Goal: Task Accomplishment & Management: Use online tool/utility

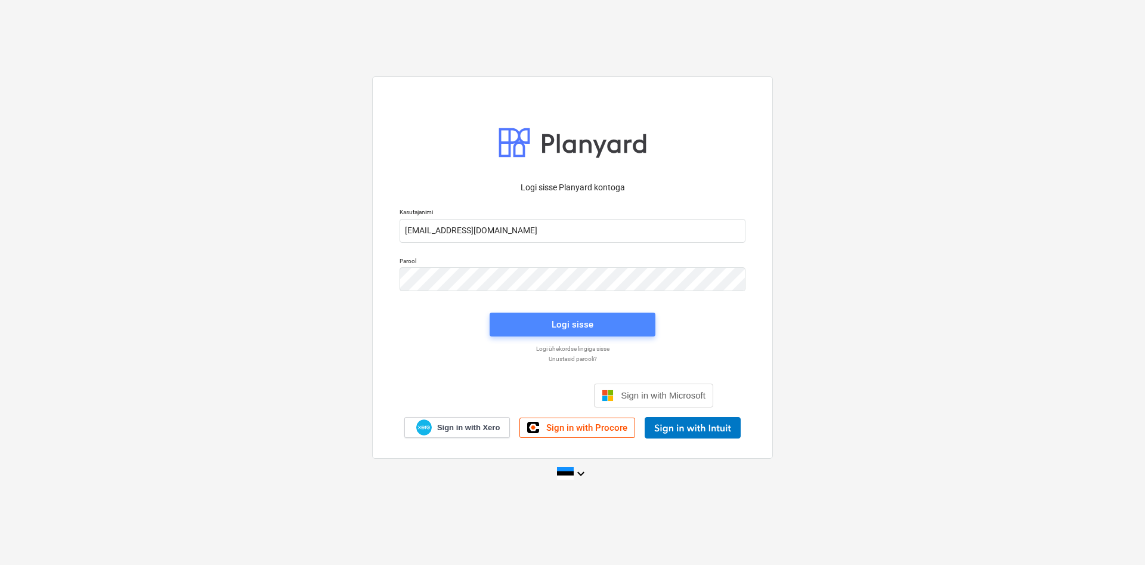
click at [571, 323] on div "Logi sisse" at bounding box center [572, 324] width 42 height 15
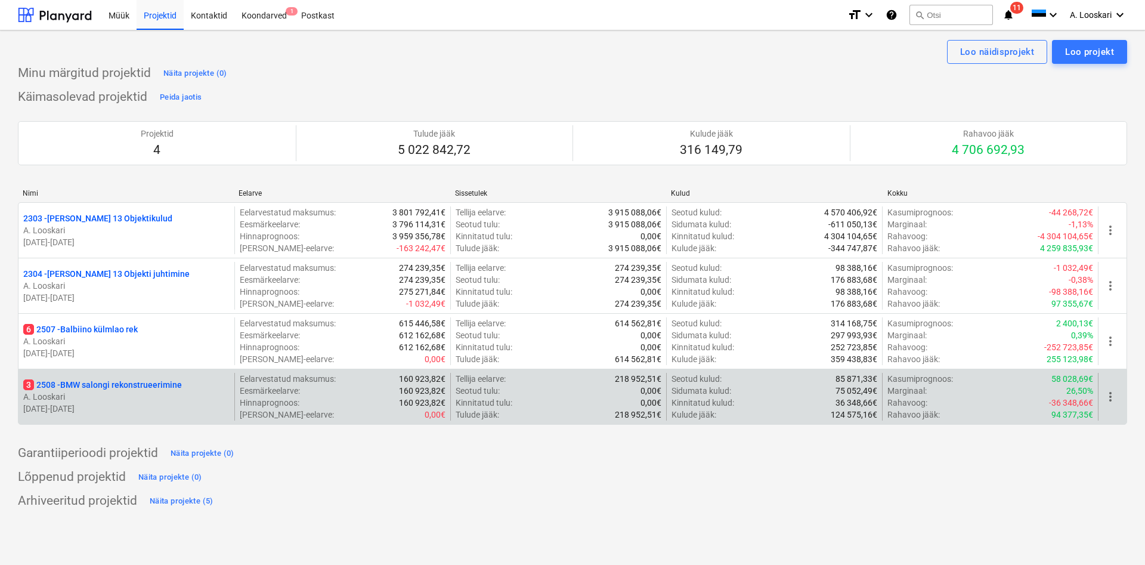
click at [120, 383] on p "3 2508 - BMW salongi rekonstrueerimine" at bounding box center [102, 385] width 159 height 12
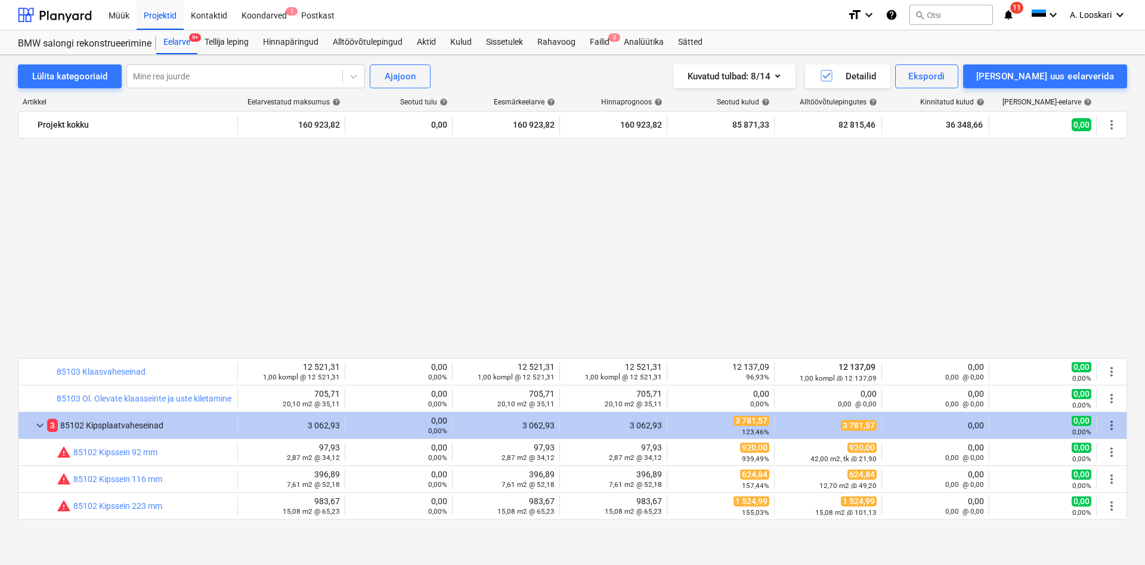
scroll to position [768, 0]
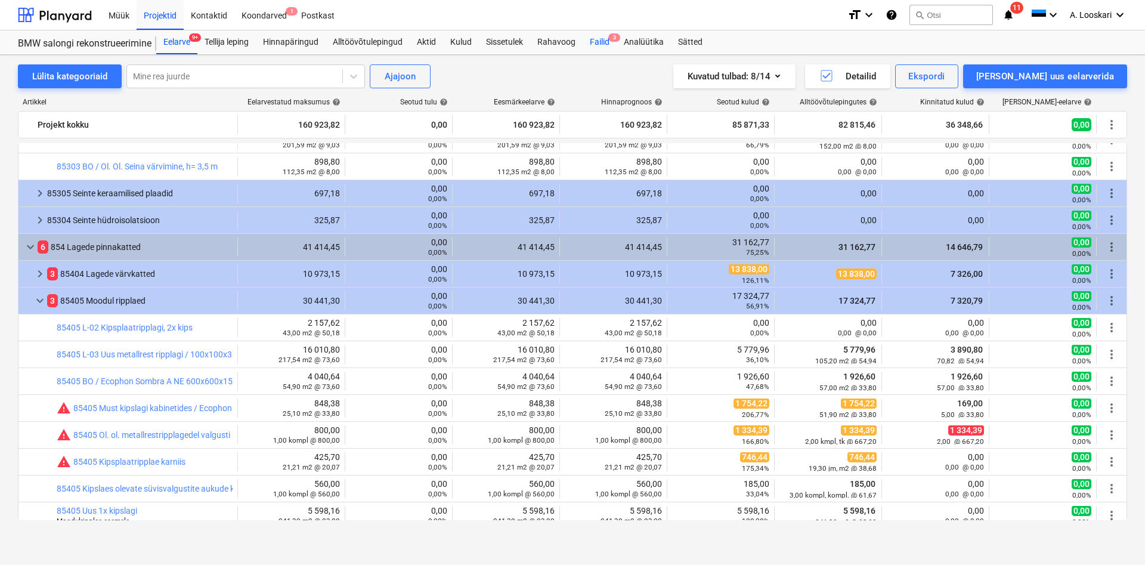
click at [597, 39] on div "Failid 3" at bounding box center [599, 42] width 34 height 24
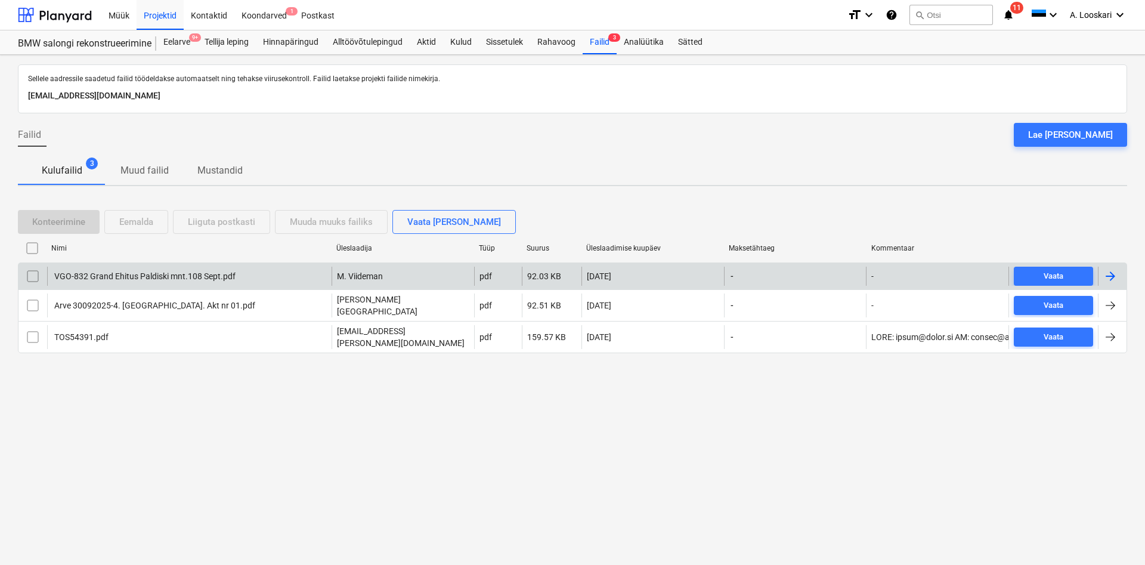
click at [166, 281] on div "VGO-832 Grand Ehitus Paldiski mnt.108 Sept.pdf" at bounding box center [143, 276] width 183 height 10
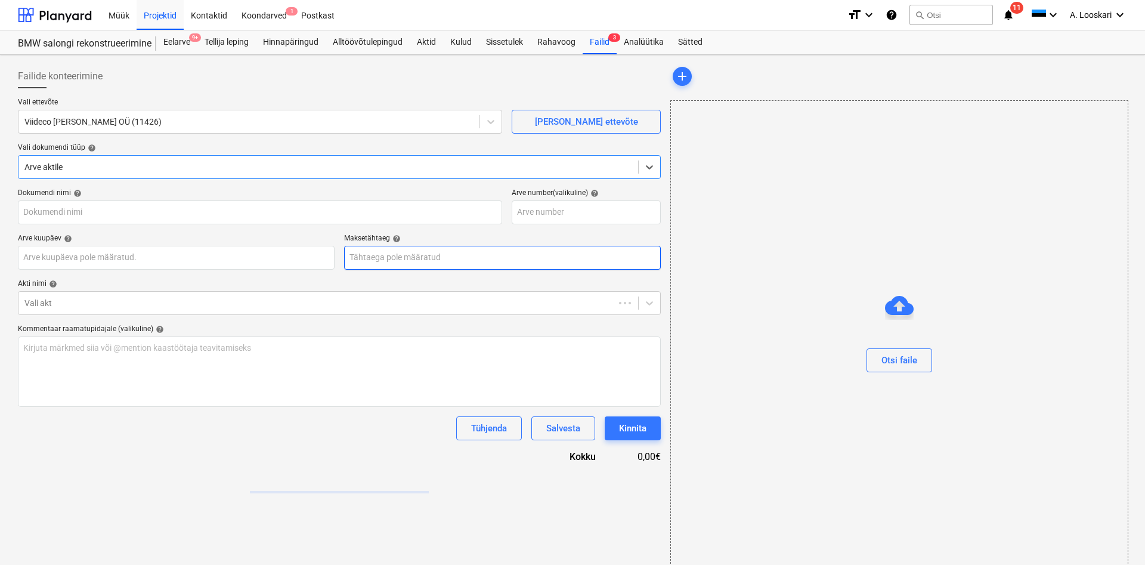
type input "VGO-832 Grand Ehitus Paldiski mnt.108 Sept.pdf"
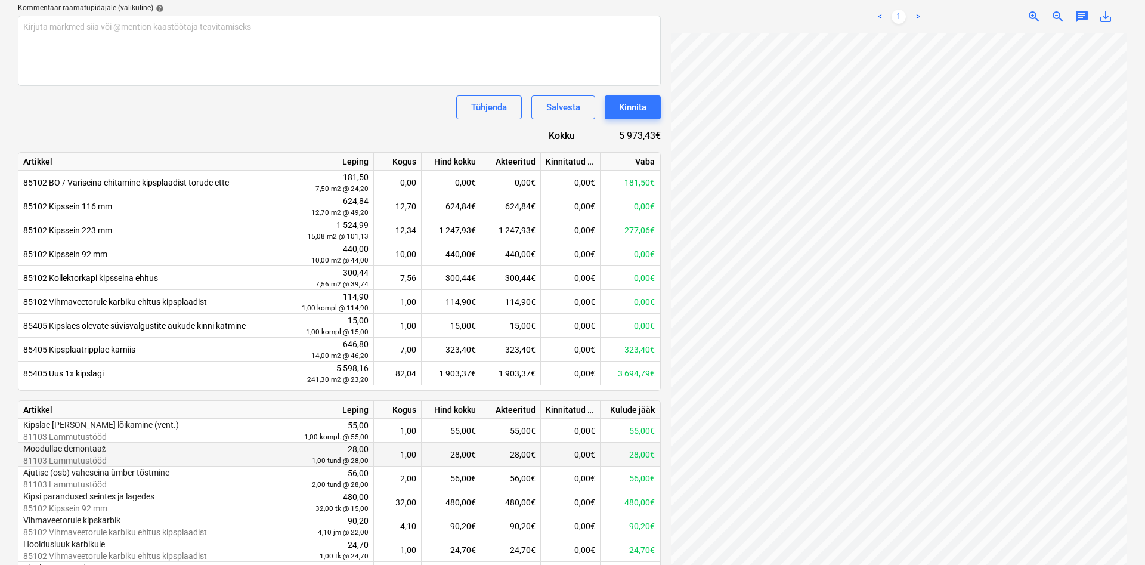
scroll to position [414, 0]
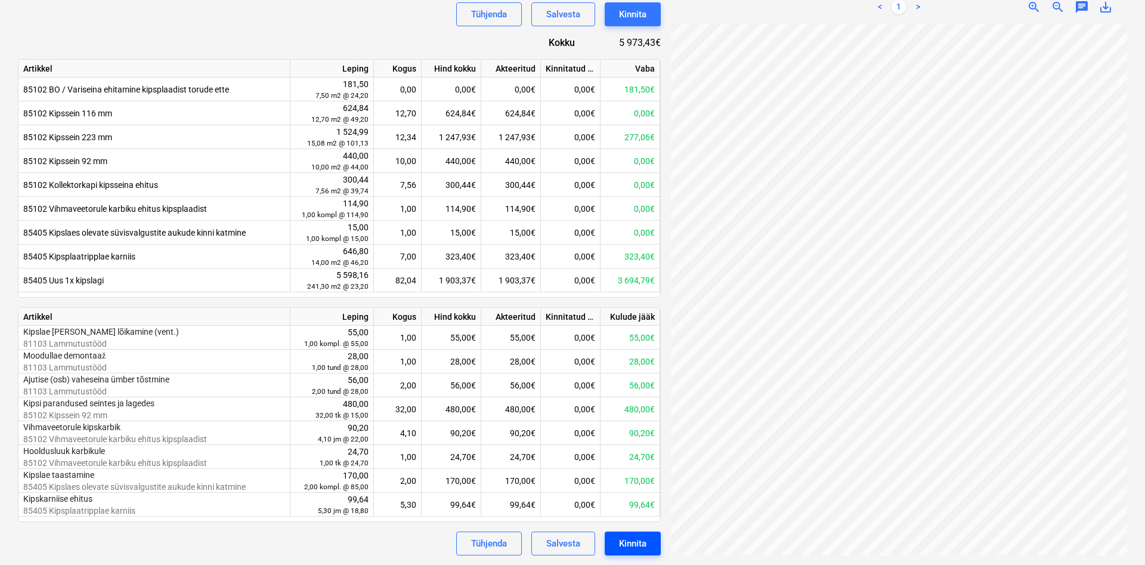
click at [640, 545] on div "Kinnita" at bounding box center [632, 542] width 27 height 15
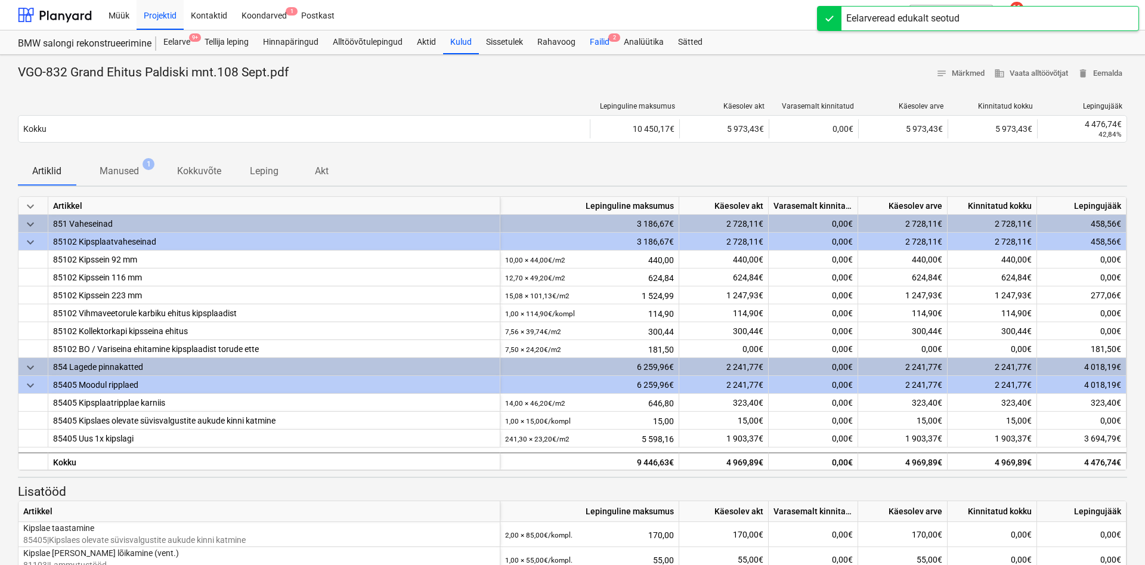
click at [600, 41] on div "Failid 2" at bounding box center [599, 42] width 34 height 24
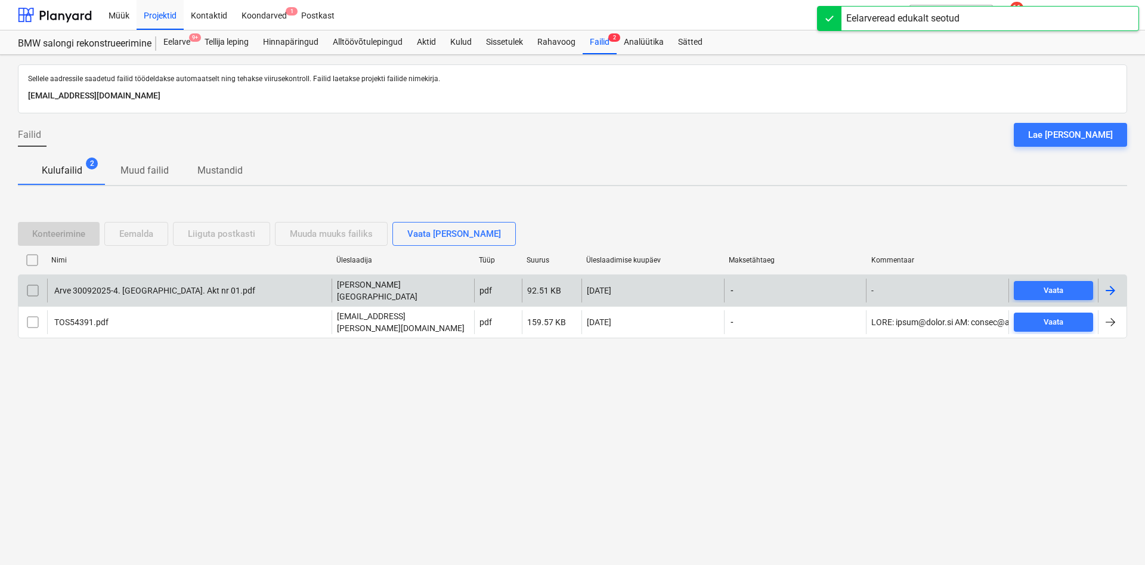
click at [215, 289] on div "Arve 30092025-4. [GEOGRAPHIC_DATA]. Akt nr 01.pdf" at bounding box center [153, 291] width 203 height 10
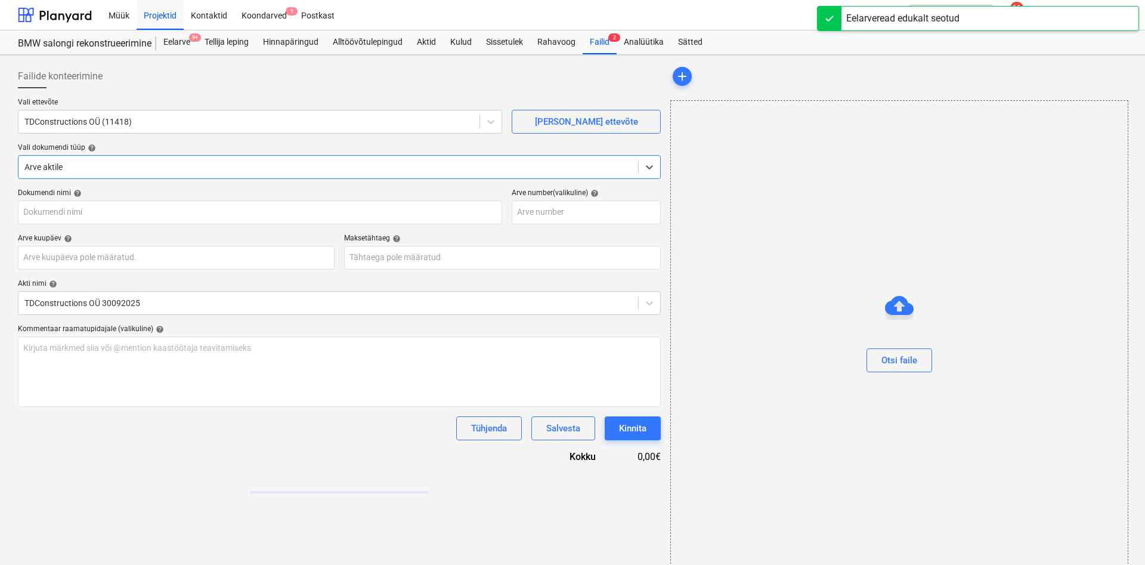
type input "Arve 30092025-4. [GEOGRAPHIC_DATA]. Akt nr 01.pdf"
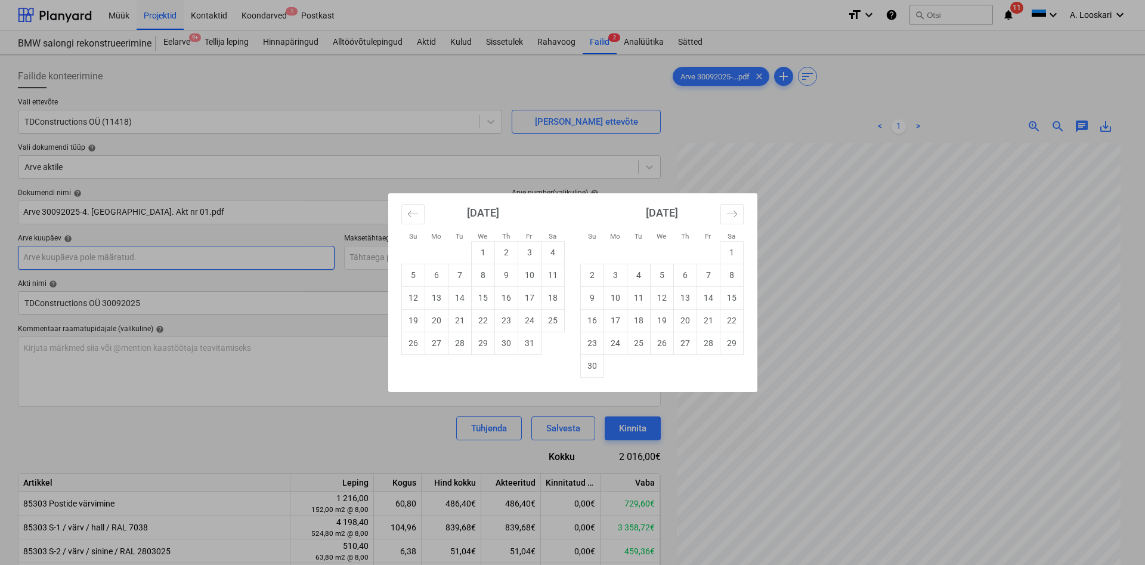
click at [231, 256] on input "text" at bounding box center [176, 258] width 317 height 24
drag, startPoint x: 413, startPoint y: 213, endPoint x: 432, endPoint y: 265, distance: 55.8
click at [413, 213] on icon "Move backward to switch to the previous month." at bounding box center [412, 213] width 11 height 11
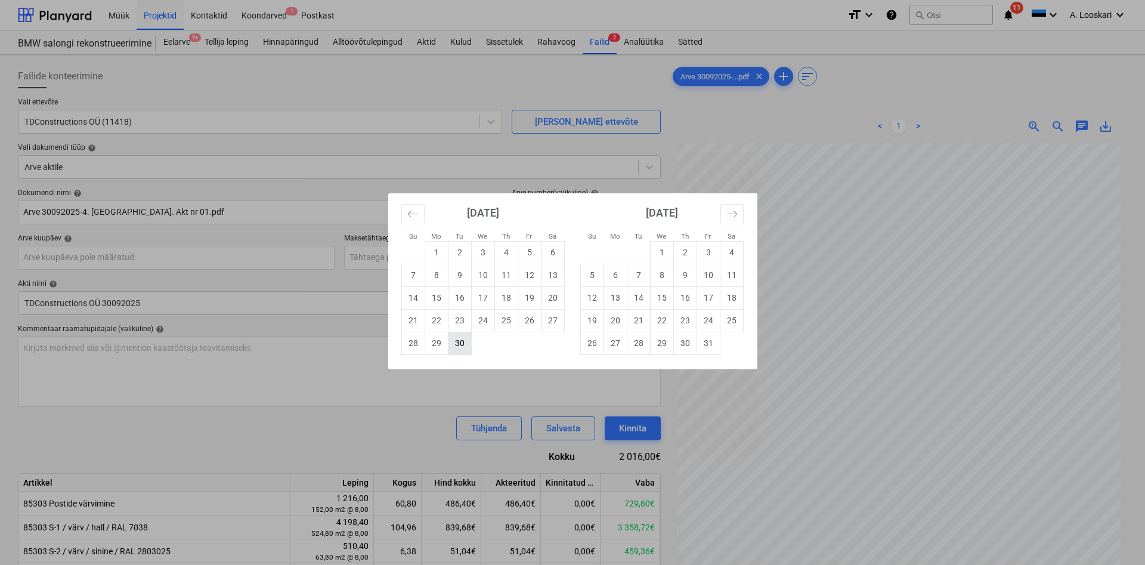
click at [458, 341] on td "30" at bounding box center [459, 342] width 23 height 23
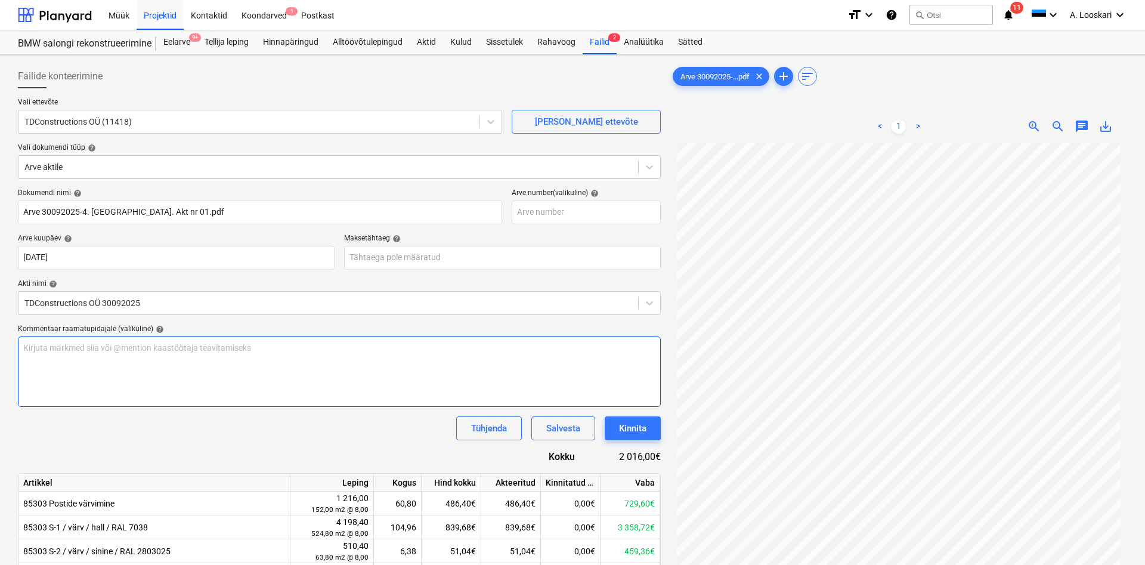
type input "[DATE]"
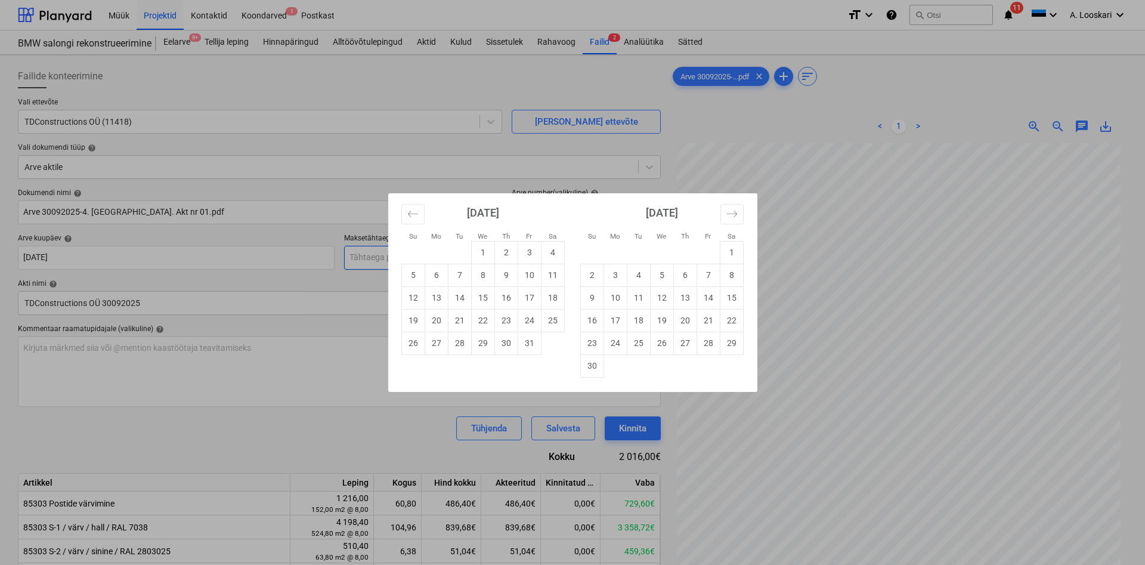
click at [373, 255] on input "text" at bounding box center [502, 258] width 317 height 24
click at [461, 318] on td "21" at bounding box center [459, 320] width 23 height 23
type input "[DATE]"
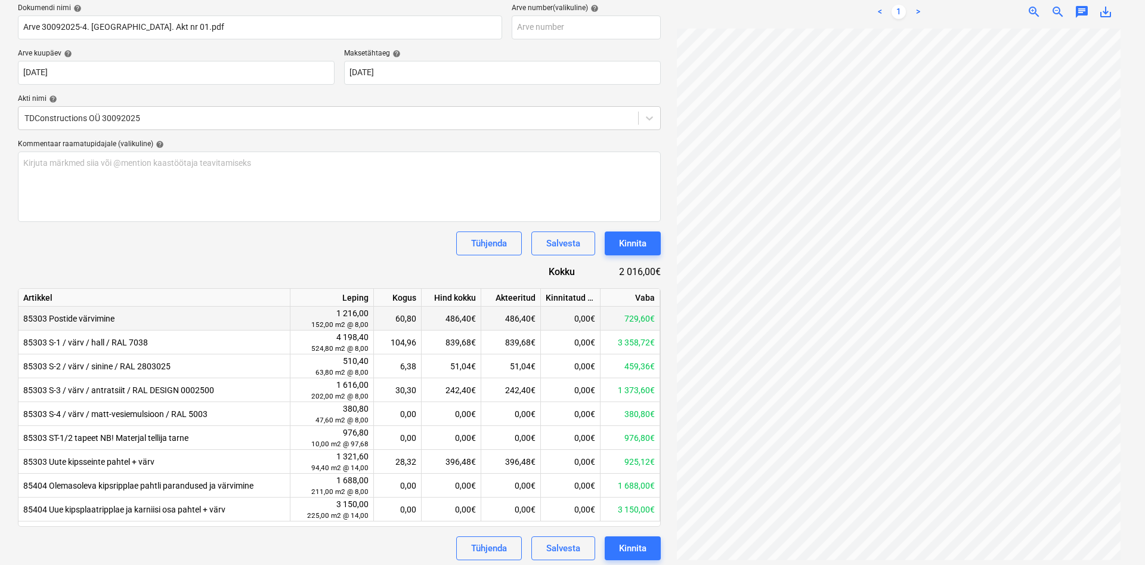
scroll to position [190, 0]
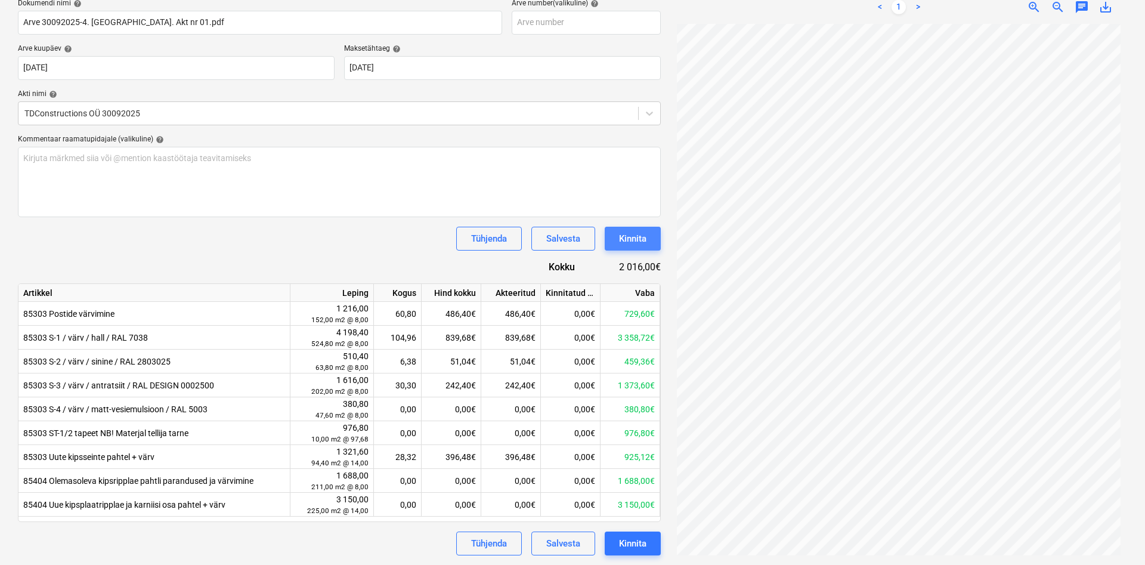
click at [639, 237] on div "Kinnita" at bounding box center [632, 238] width 27 height 15
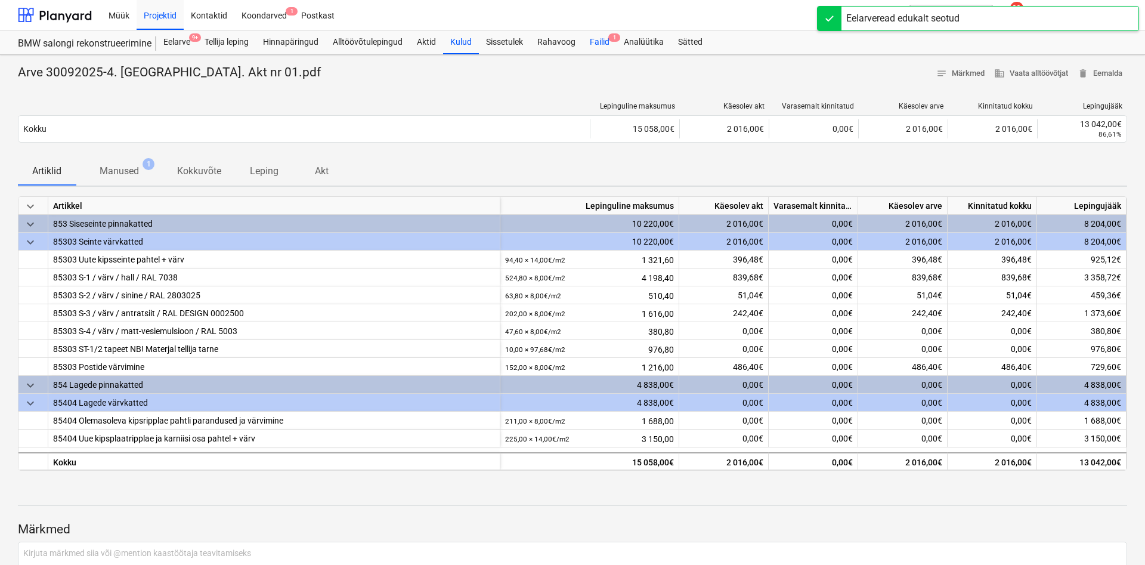
click at [600, 42] on div "Failid 1" at bounding box center [599, 42] width 34 height 24
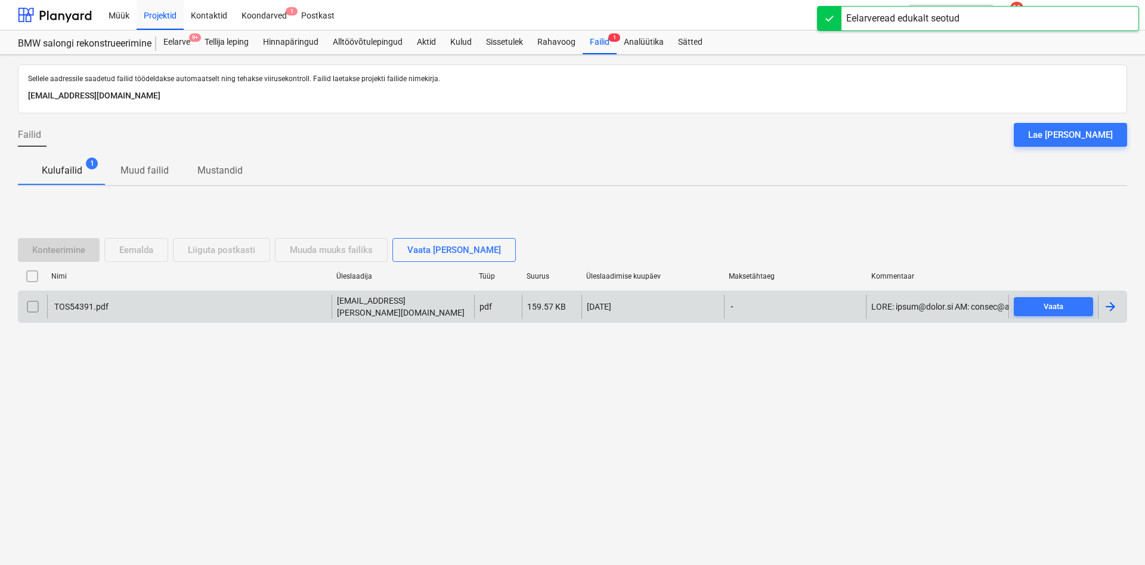
click at [88, 308] on div "TOS54391.pdf" at bounding box center [80, 307] width 56 height 10
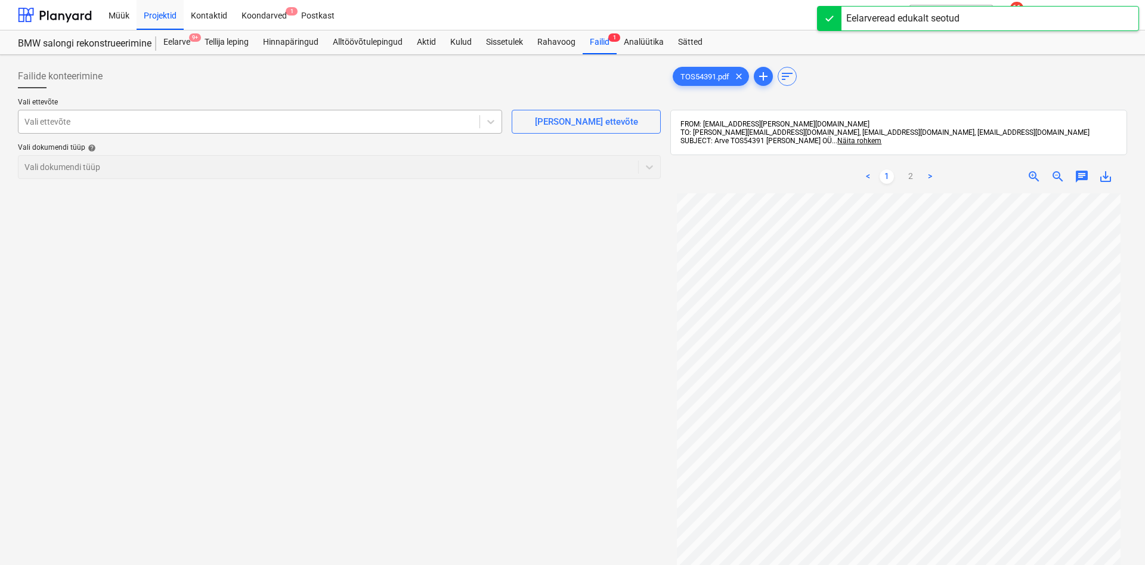
click at [255, 122] on div at bounding box center [248, 122] width 449 height 12
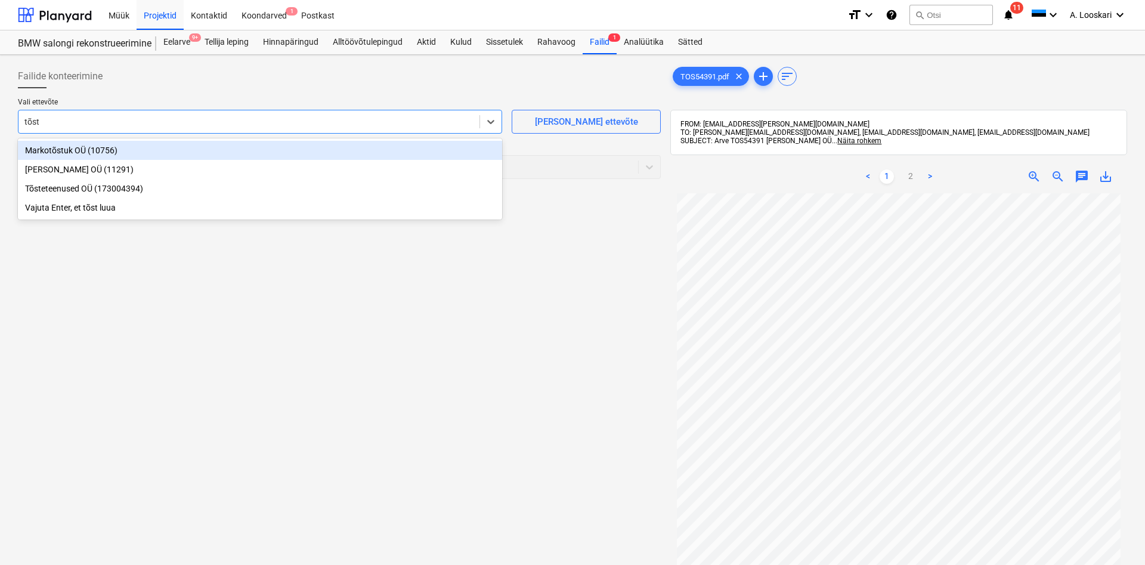
type input "[PERSON_NAME]"
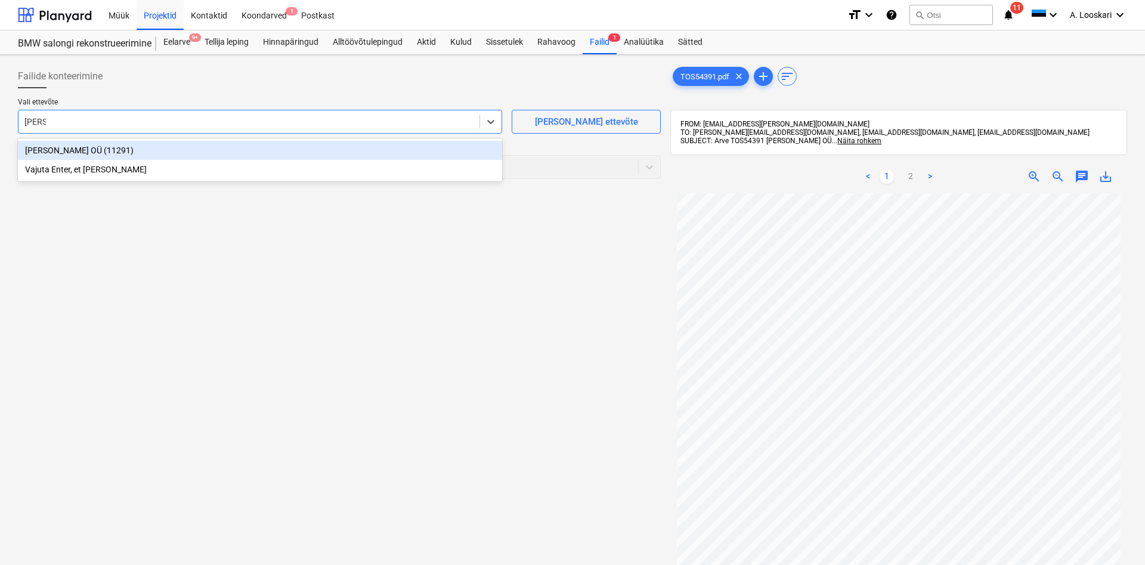
click at [253, 151] on div "[PERSON_NAME] OÜ (11291)" at bounding box center [260, 150] width 484 height 19
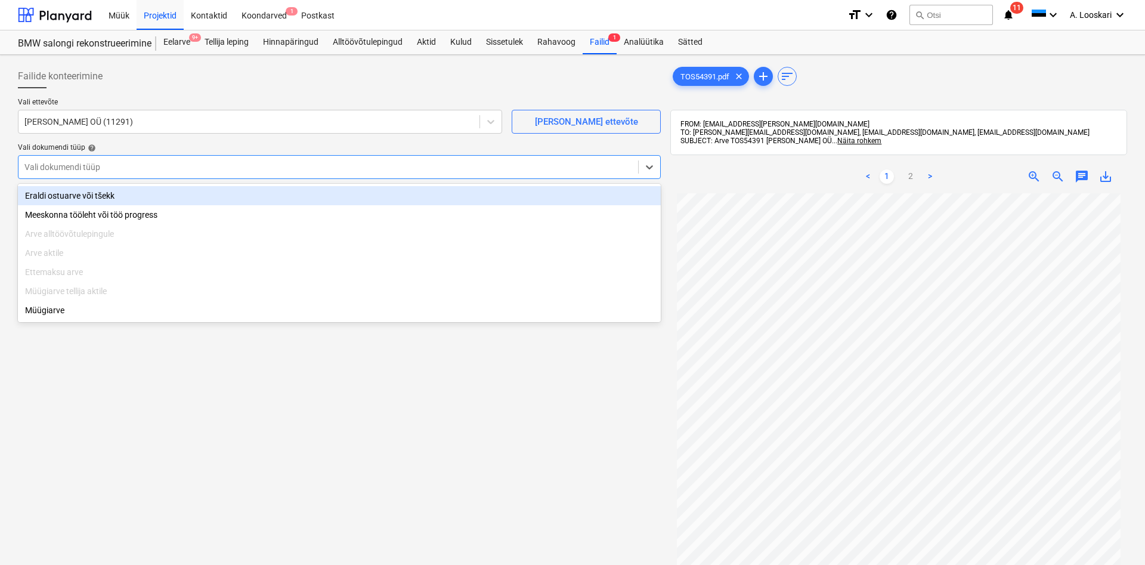
click at [205, 163] on div at bounding box center [327, 167] width 607 height 12
click at [170, 190] on div "Eraldi ostuarve või tšekk" at bounding box center [339, 195] width 643 height 19
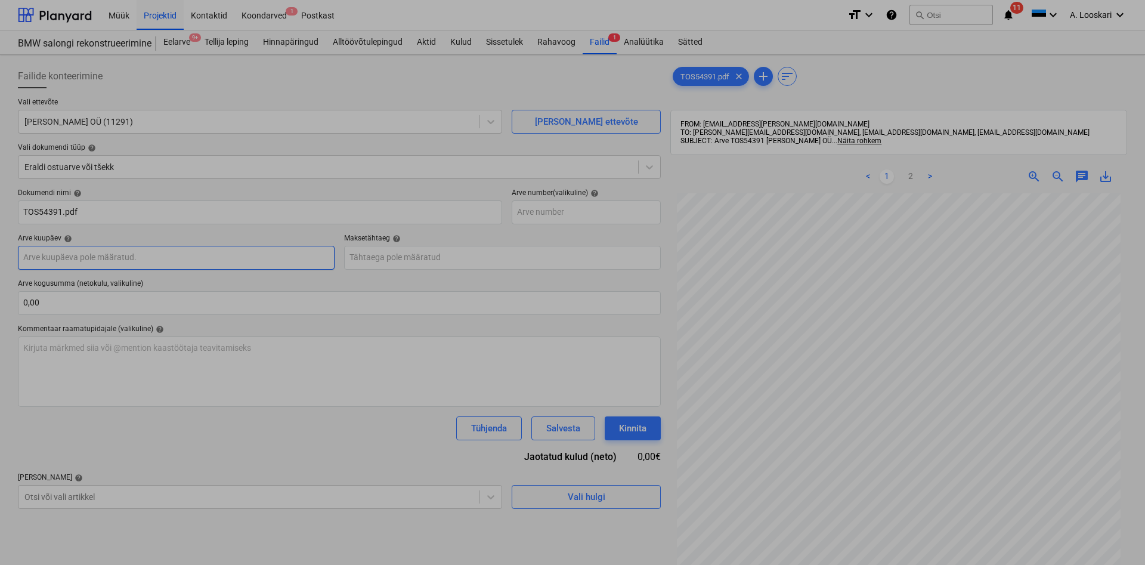
click at [137, 260] on input "text" at bounding box center [176, 258] width 317 height 24
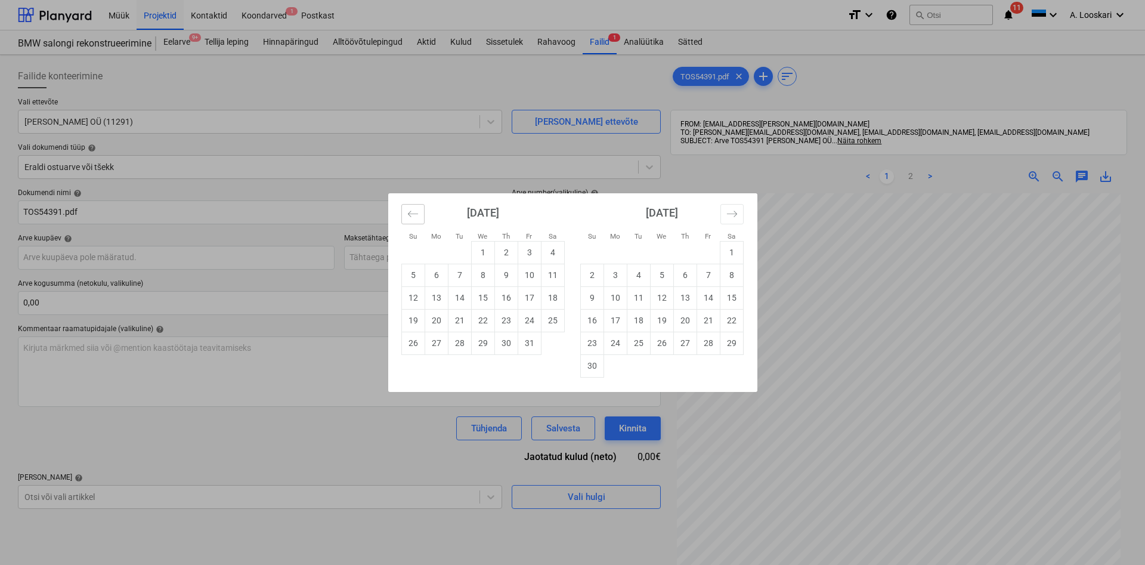
click at [413, 213] on icon "Move backward to switch to the previous month." at bounding box center [412, 213] width 11 height 11
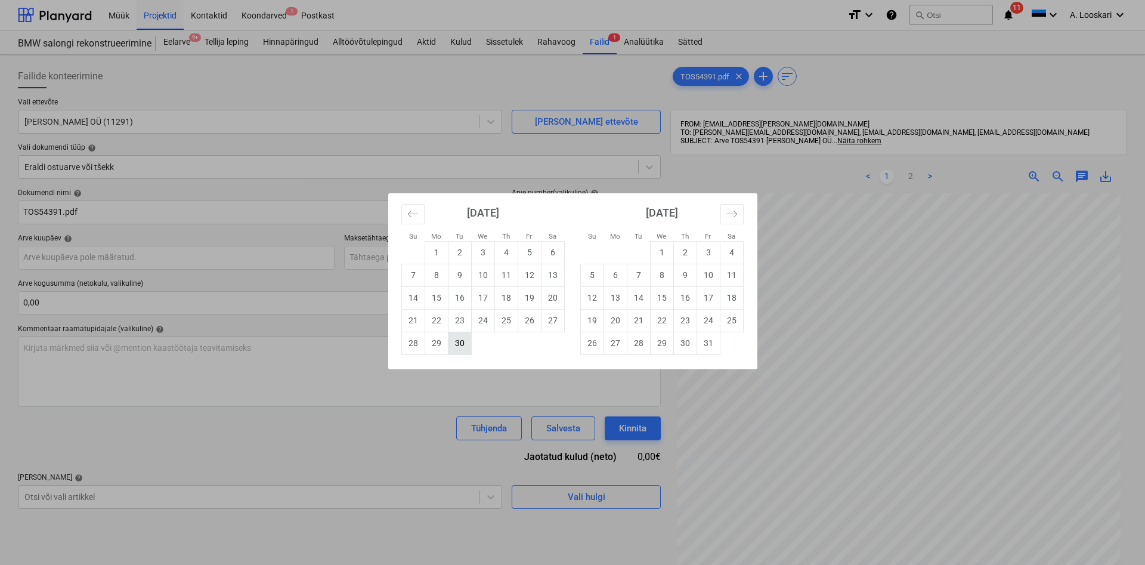
click at [463, 343] on td "30" at bounding box center [459, 342] width 23 height 23
type input "[DATE]"
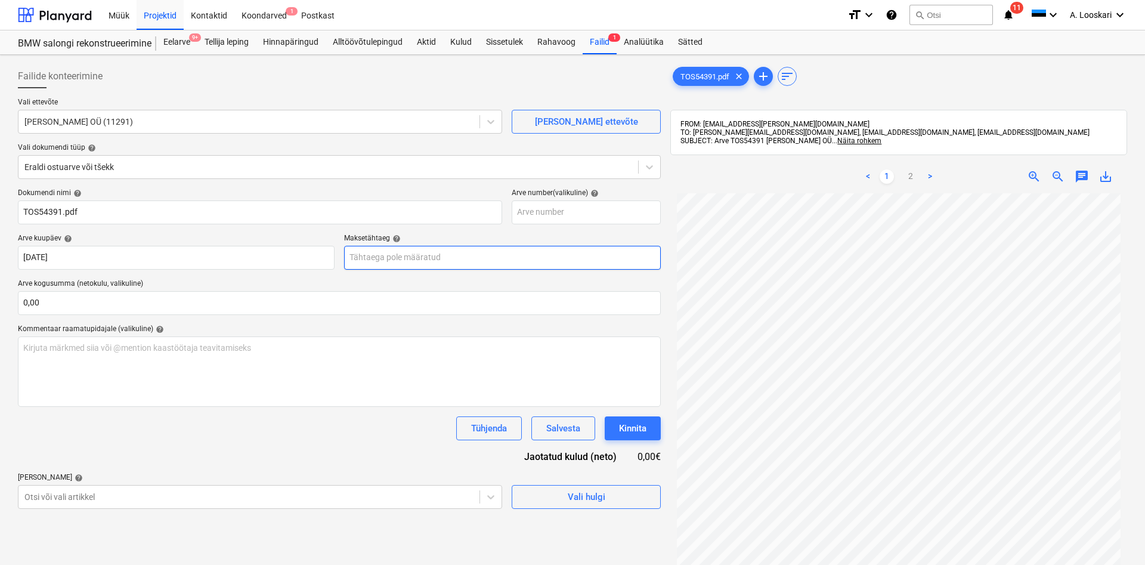
click at [432, 261] on input "text" at bounding box center [502, 258] width 317 height 24
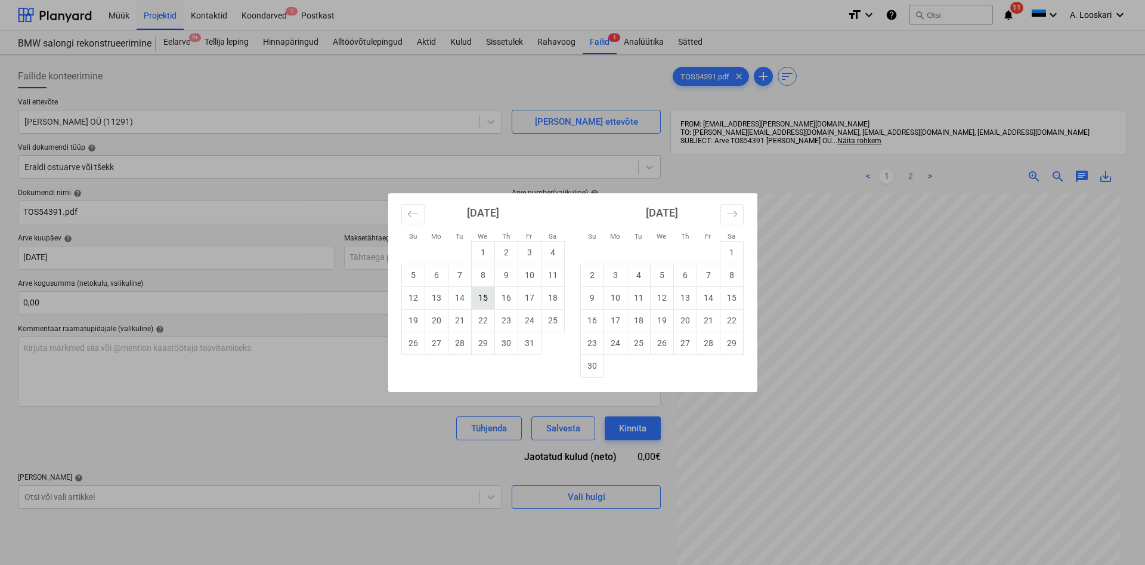
click at [488, 298] on td "15" at bounding box center [482, 297] width 23 height 23
type input "[DATE]"
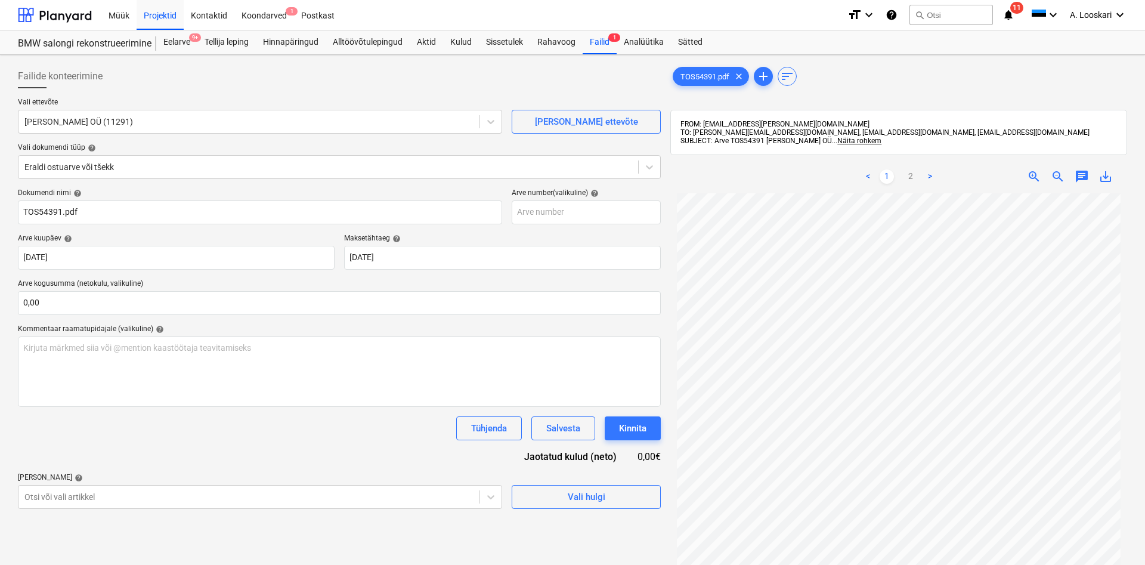
scroll to position [68, 0]
click at [120, 496] on body "Müük Projektid Kontaktid Koondarved 1 Postkast format_size keyboard_arrow_down …" at bounding box center [572, 282] width 1145 height 565
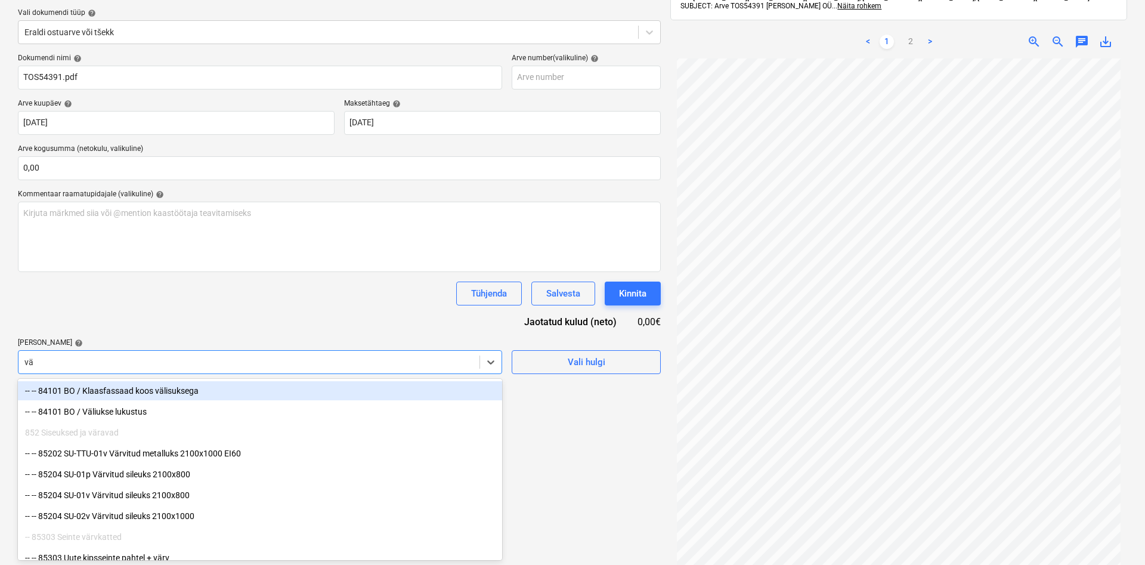
type input "vär"
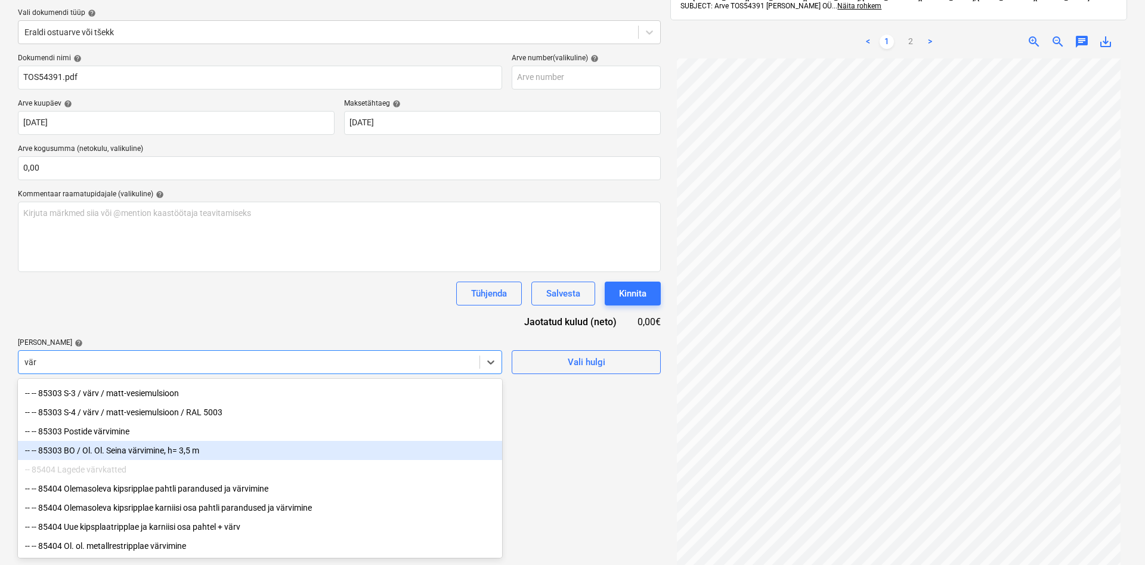
scroll to position [169, 0]
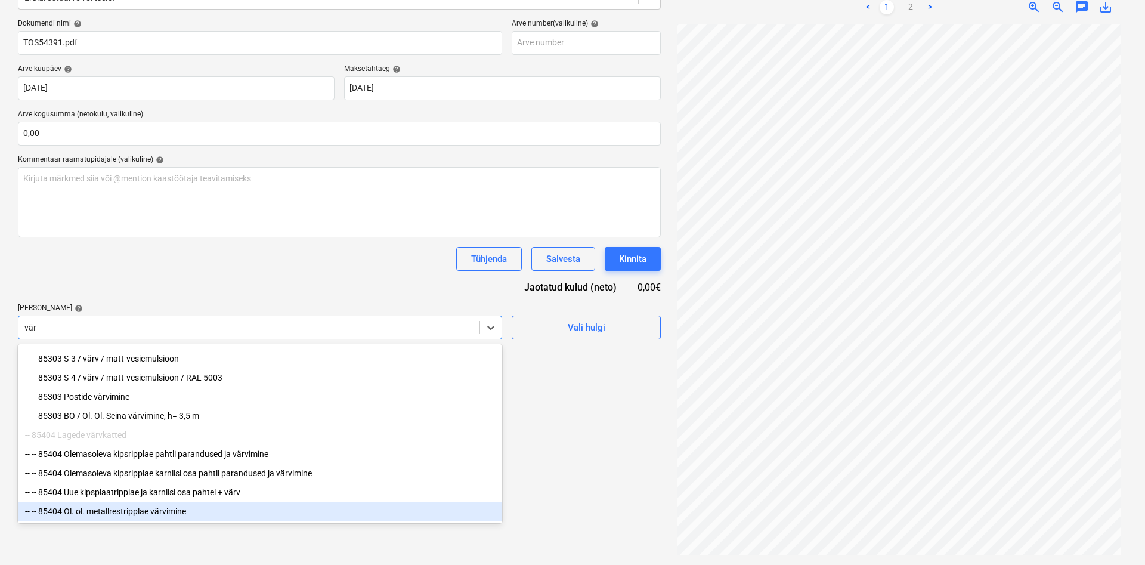
click at [194, 510] on div "-- -- 85404 Ol. ol. metallrestripplae värvimine" at bounding box center [260, 510] width 484 height 19
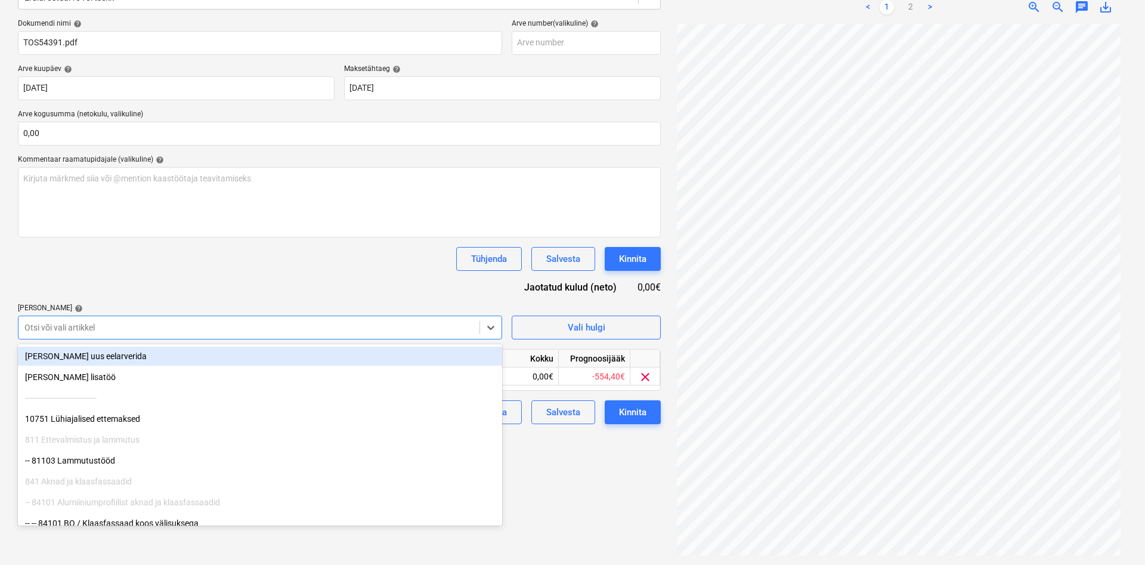
click at [292, 263] on div "Tühjenda Salvesta Kinnita" at bounding box center [339, 259] width 643 height 24
click at [106, 325] on div at bounding box center [248, 327] width 449 height 12
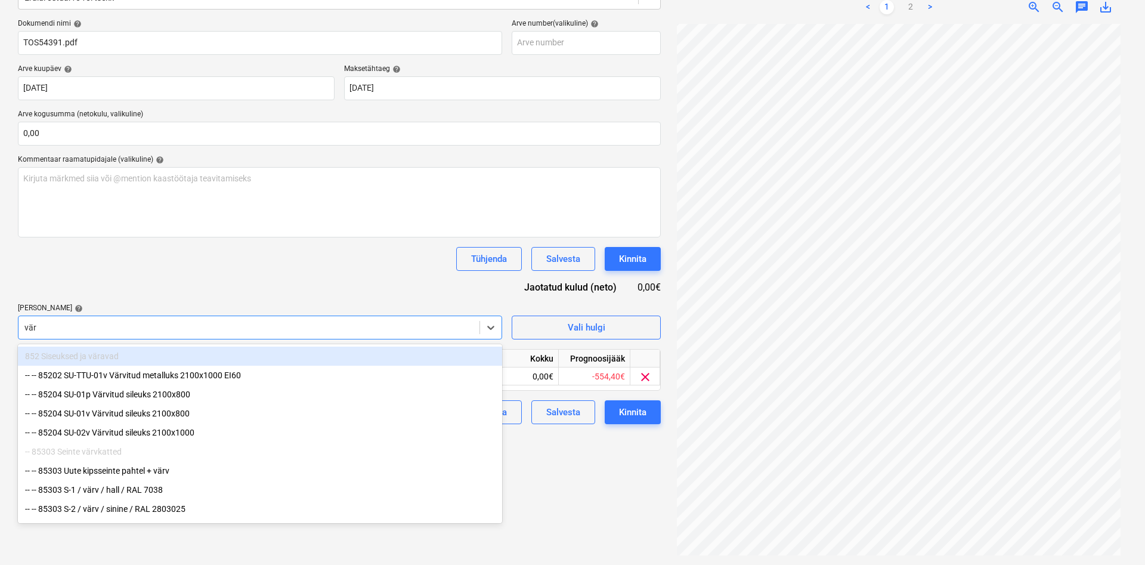
type input "värv"
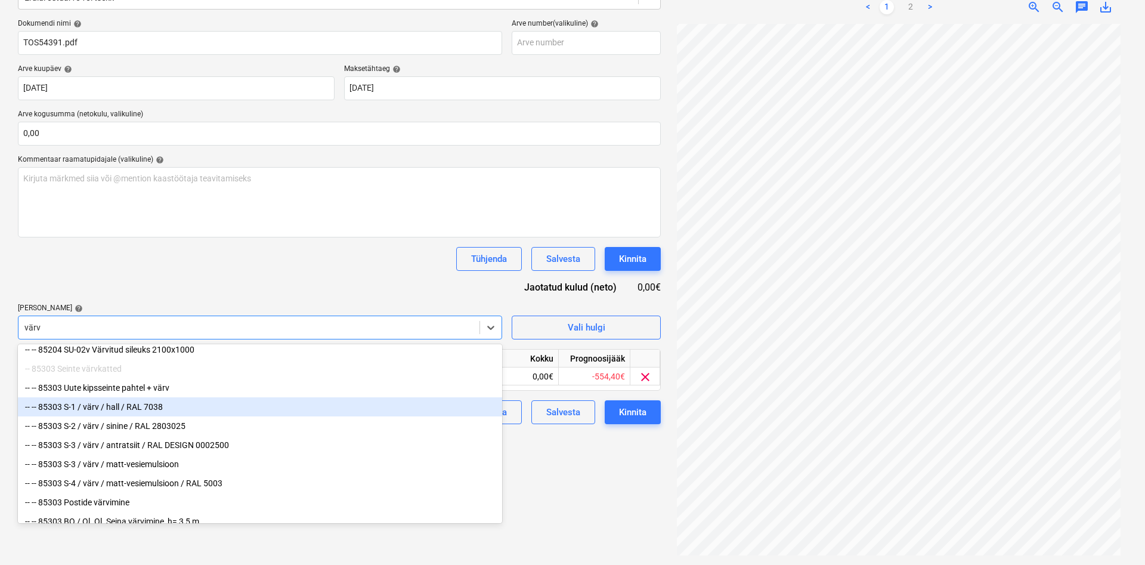
scroll to position [122, 0]
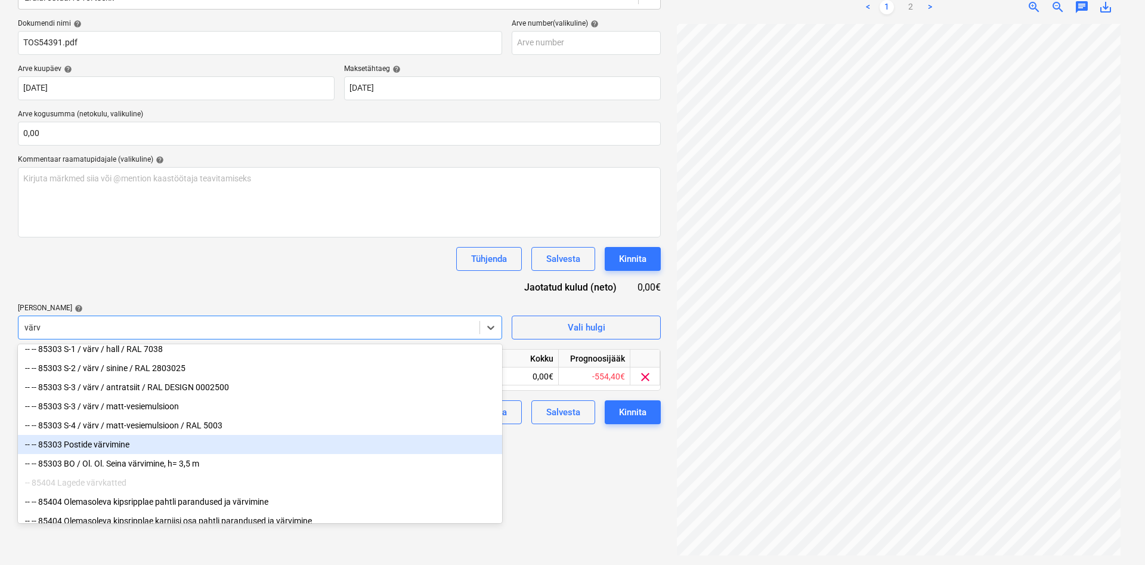
click at [120, 449] on div "-- -- 85303 Postide värvimine" at bounding box center [260, 444] width 484 height 19
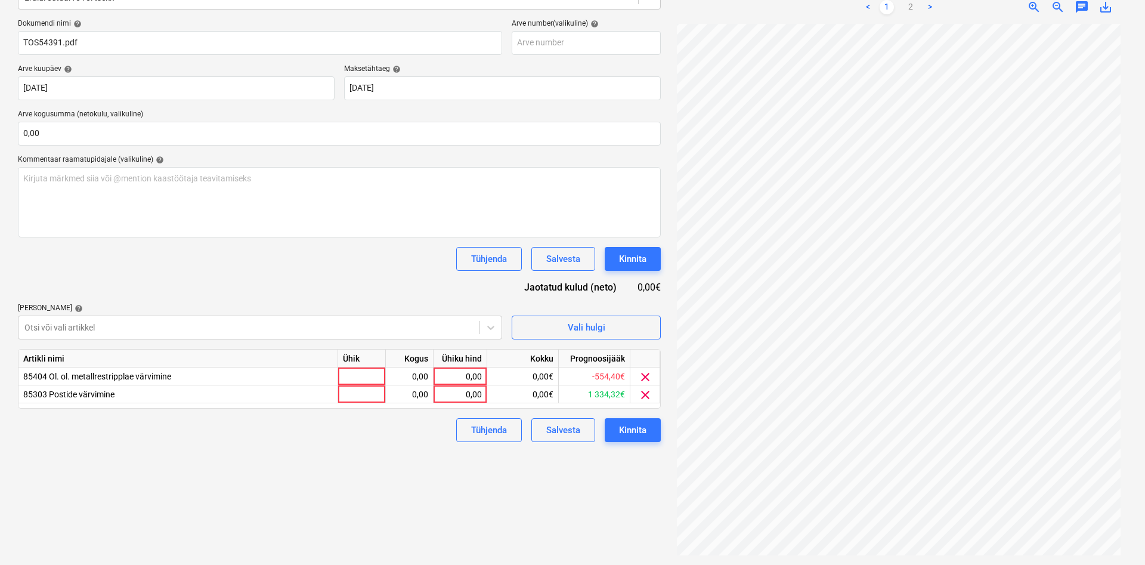
click at [262, 265] on div "Tühjenda Salvesta Kinnita" at bounding box center [339, 259] width 643 height 24
drag, startPoint x: 649, startPoint y: 371, endPoint x: 619, endPoint y: 369, distance: 29.9
click at [645, 371] on span "clear" at bounding box center [645, 377] width 14 height 14
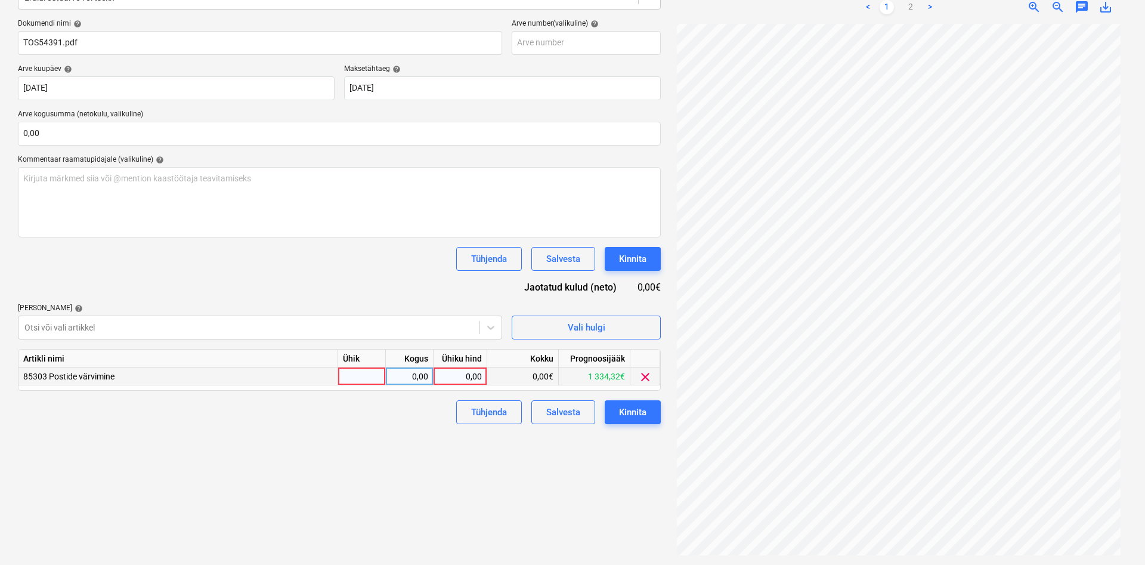
click at [349, 372] on div at bounding box center [362, 376] width 48 height 18
type input "kmpl"
click at [409, 376] on div "0,00" at bounding box center [409, 376] width 38 height 18
type input "1"
click at [452, 375] on div "0,00" at bounding box center [460, 376] width 44 height 18
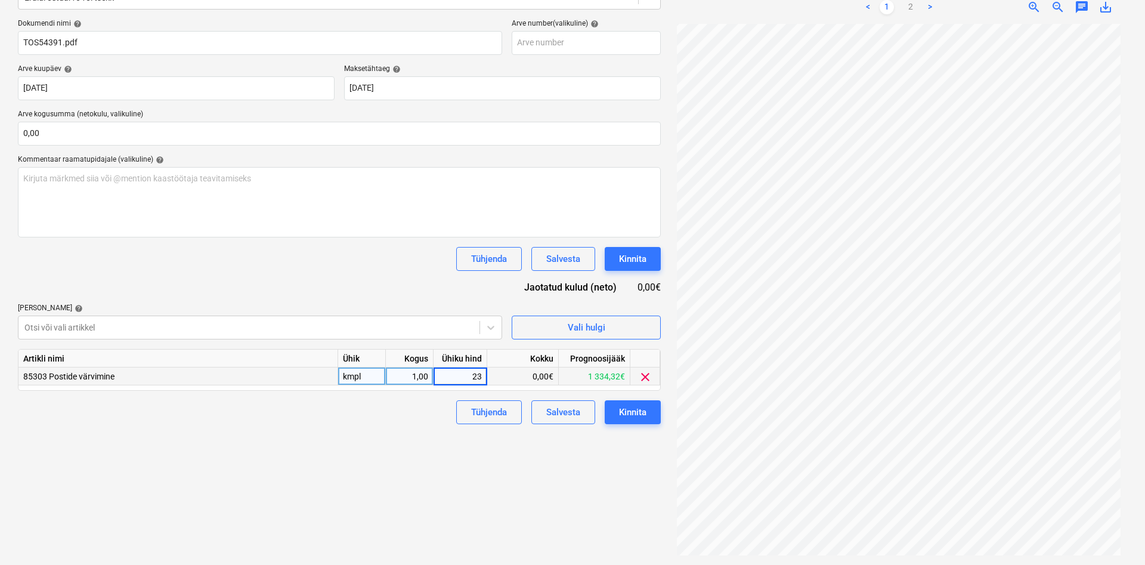
type input "238"
click at [386, 448] on div "Failide konteerimine Vali ettevõte [PERSON_NAME] OÜ (11291) [PERSON_NAME] uus e…" at bounding box center [339, 224] width 652 height 669
click at [631, 411] on div "Kinnita" at bounding box center [632, 411] width 27 height 15
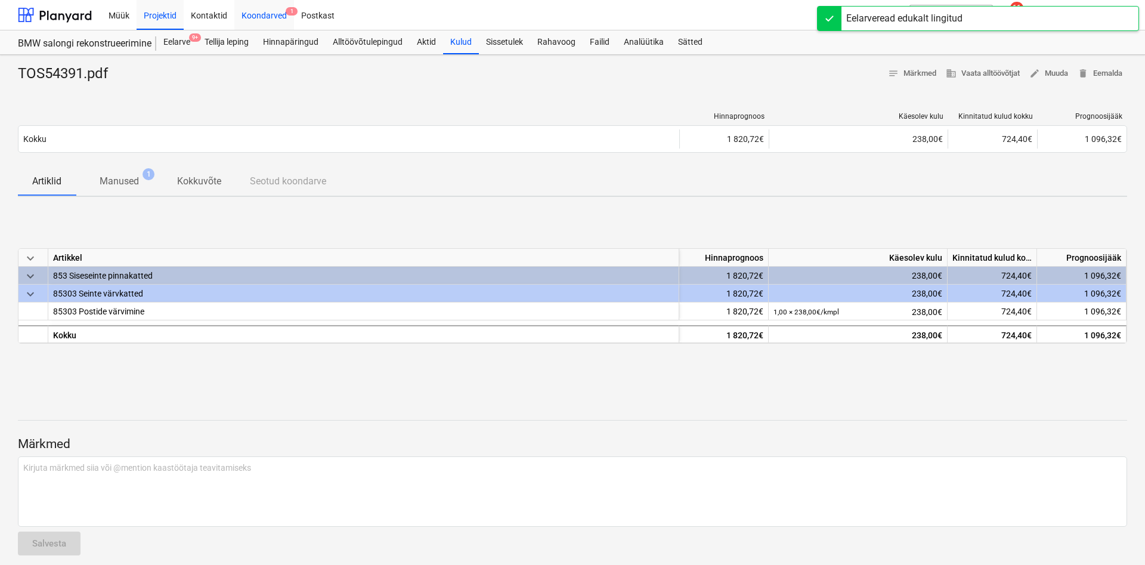
click at [272, 11] on div "Koondarved 1" at bounding box center [264, 14] width 60 height 30
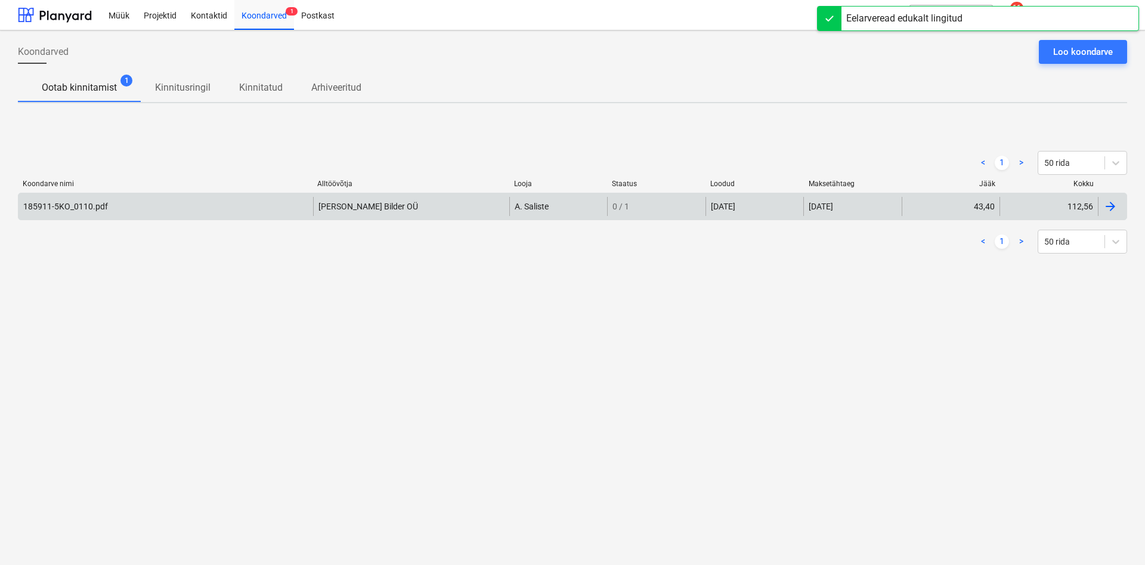
click at [65, 203] on div "185911-5KO_0110.pdf" at bounding box center [65, 206] width 85 height 10
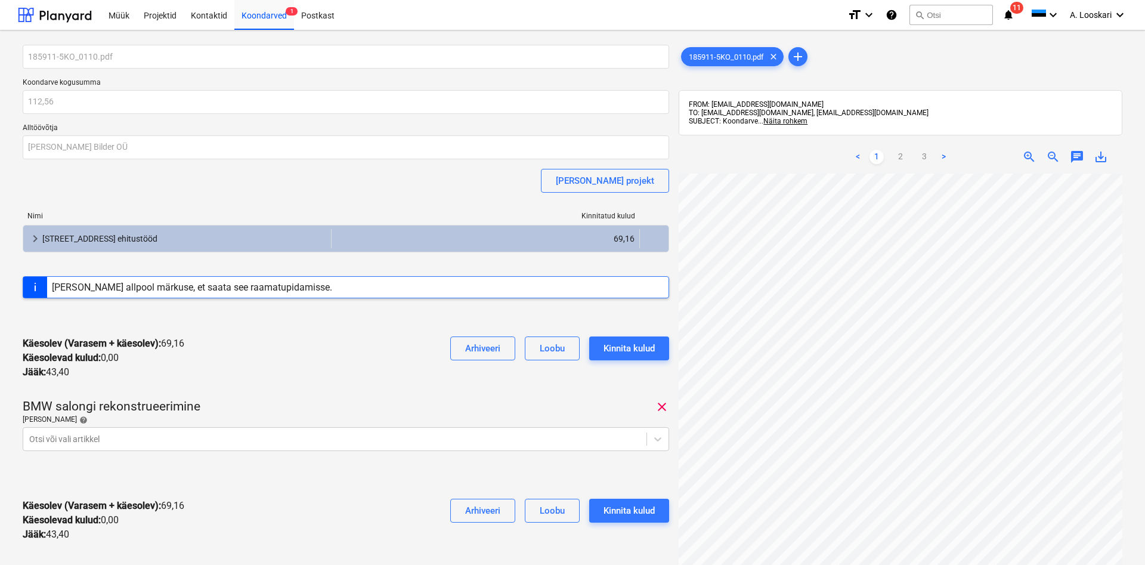
scroll to position [68, 0]
click at [900, 154] on link "2" at bounding box center [900, 157] width 14 height 14
click at [924, 154] on link "3" at bounding box center [924, 157] width 14 height 14
click at [132, 437] on body "Müük Projektid Kontaktid Koondarved 1 Postkast format_size keyboard_arrow_down …" at bounding box center [572, 282] width 1145 height 565
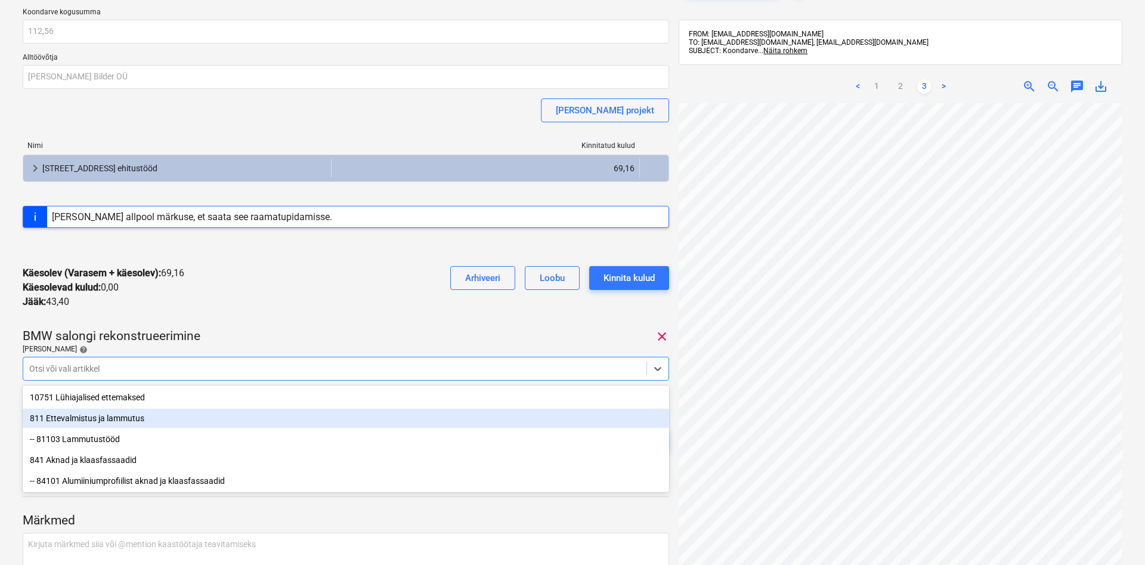
scroll to position [77, 0]
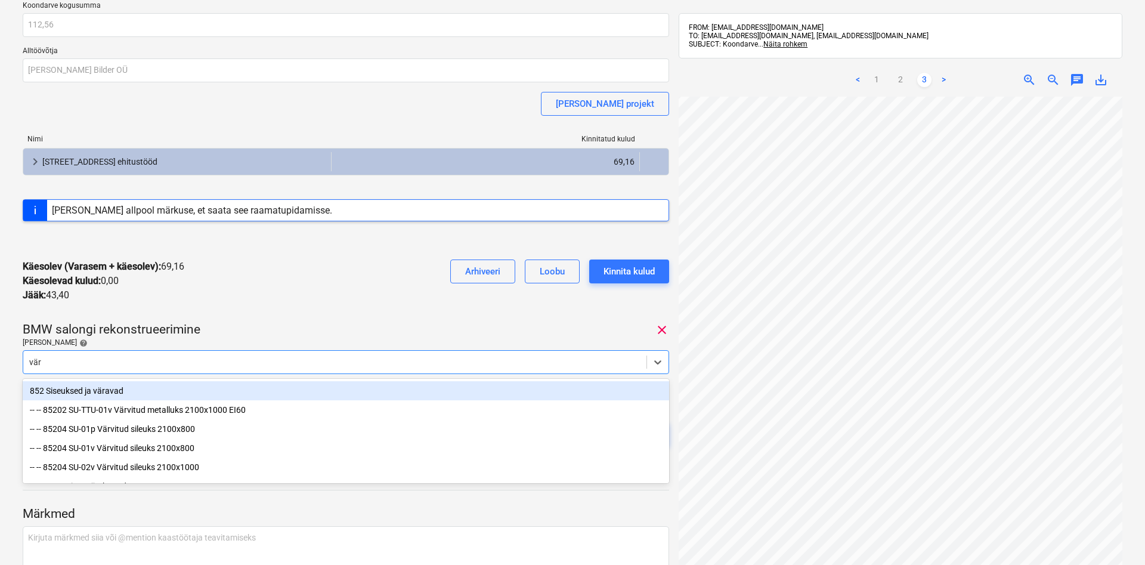
type input "värv"
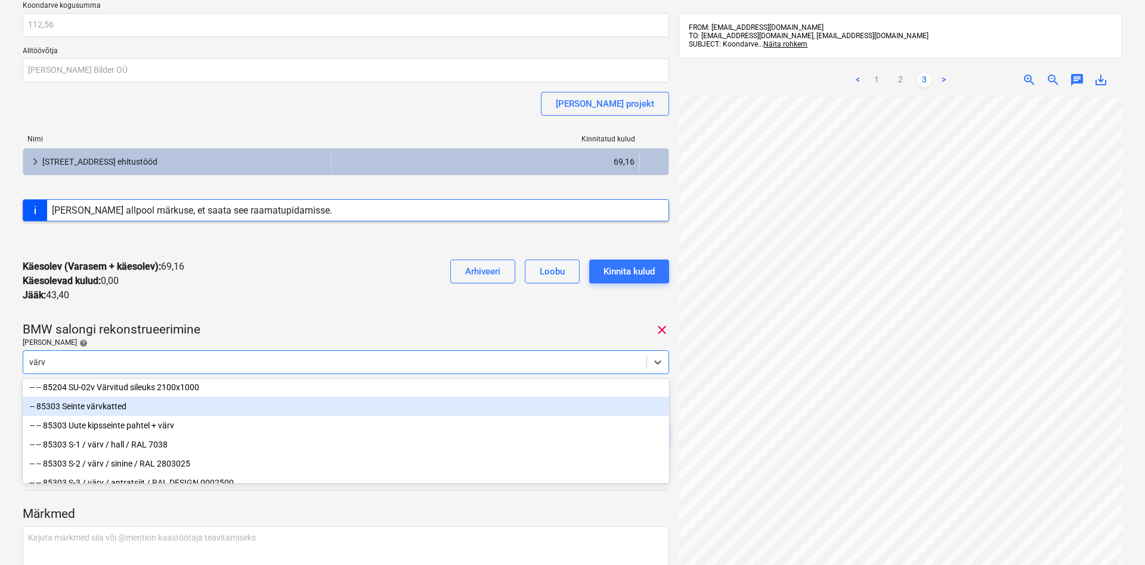
click at [110, 405] on div "-- 85303 Seinte värvkatted" at bounding box center [346, 405] width 646 height 19
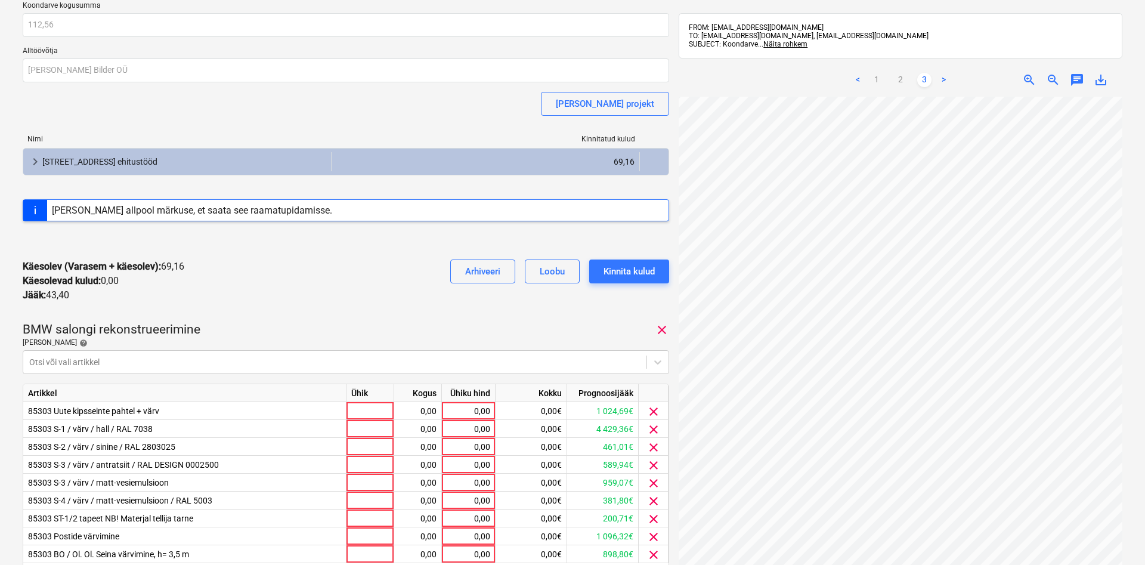
click at [262, 306] on div "Käesolev (Varasem + käesolev) : 69,16 Käesolevad kulud : 0,00 Jääk : 43,40 Arhi…" at bounding box center [346, 281] width 646 height 62
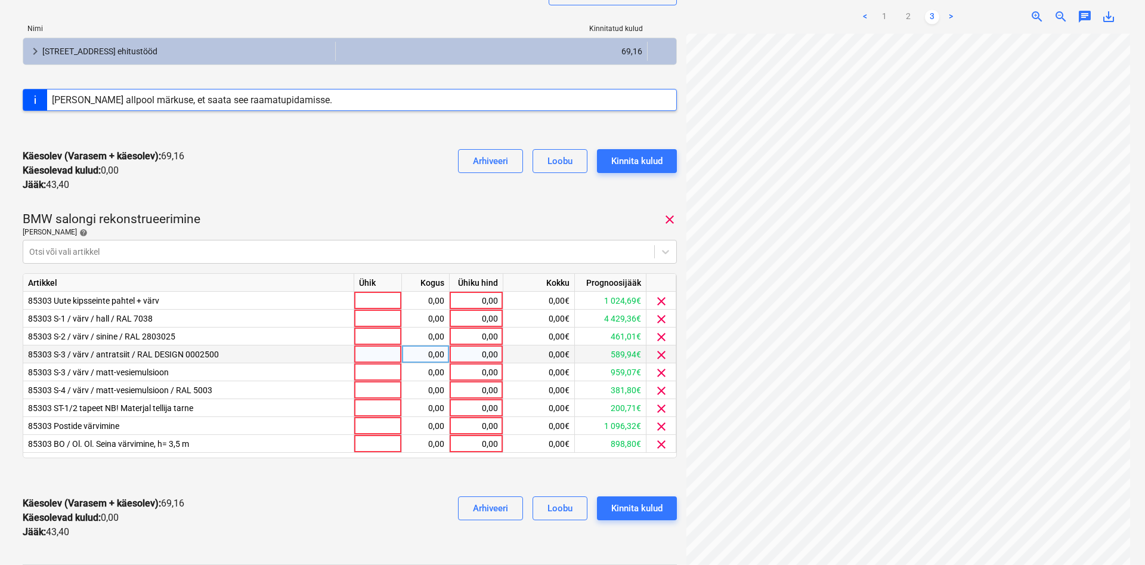
scroll to position [199, 0]
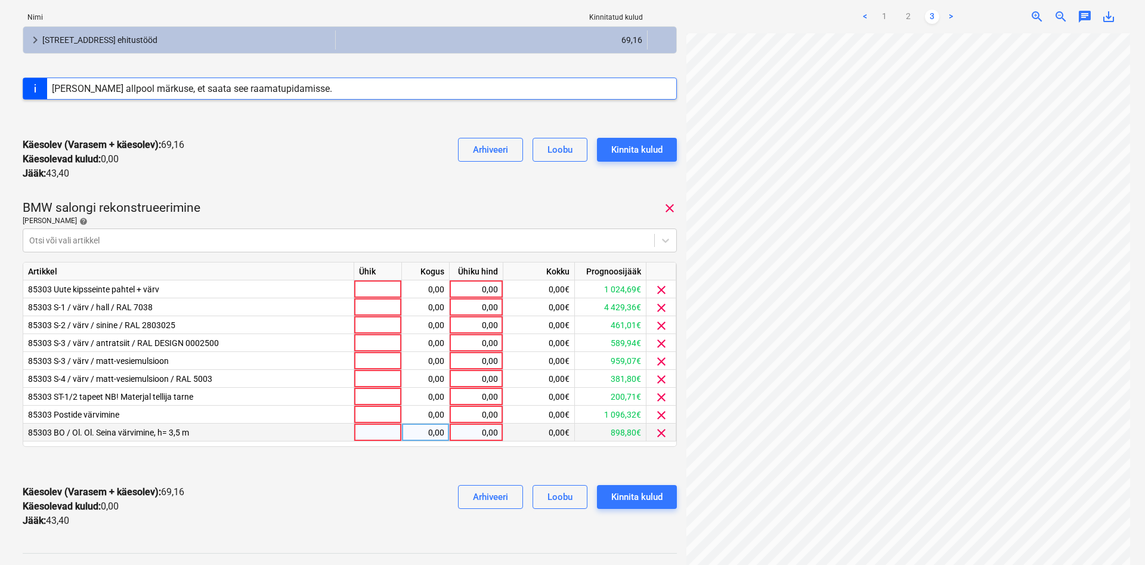
click at [659, 433] on span "clear" at bounding box center [661, 433] width 14 height 14
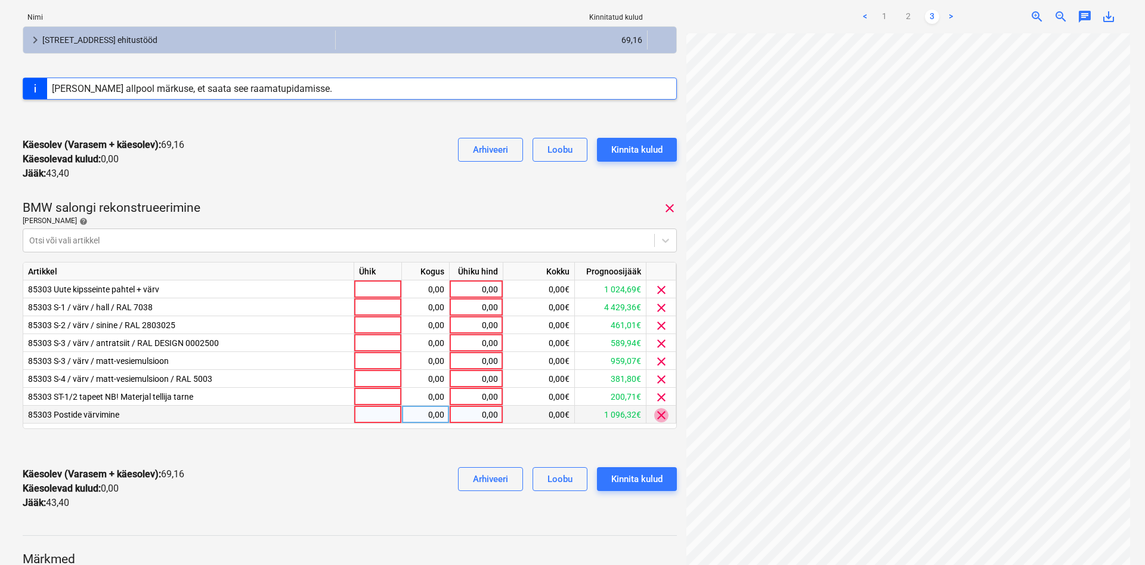
click at [659, 412] on span "clear" at bounding box center [661, 415] width 14 height 14
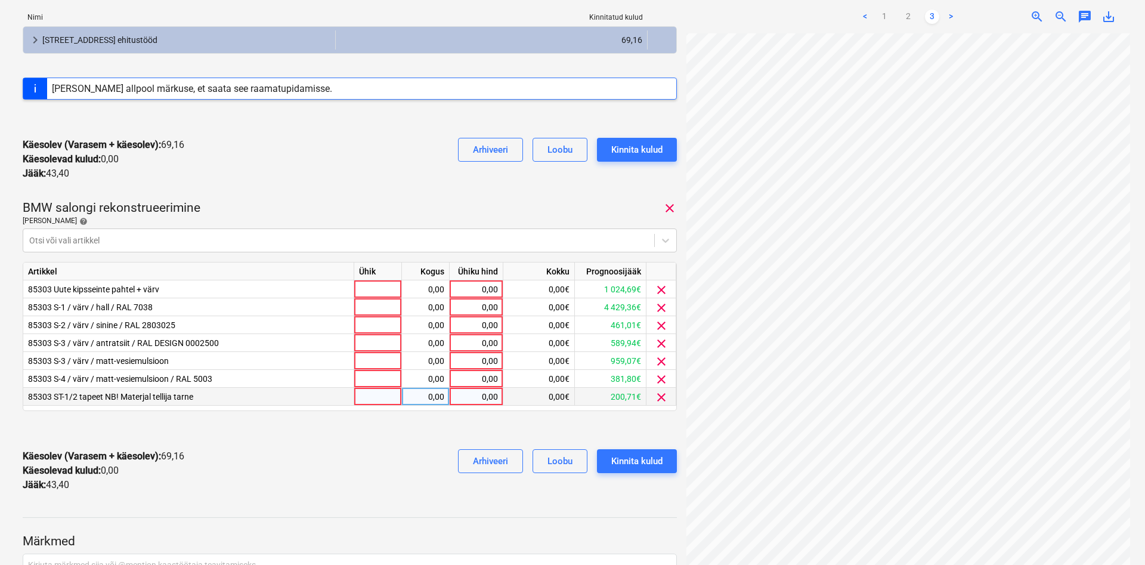
click at [661, 395] on span "clear" at bounding box center [661, 397] width 14 height 14
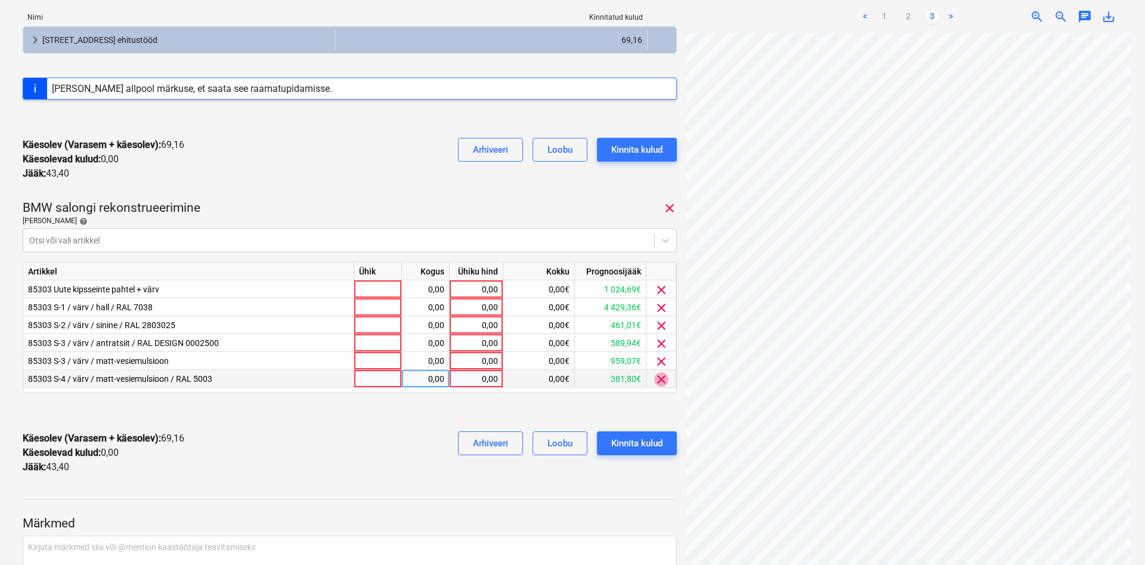
click at [659, 374] on span "clear" at bounding box center [661, 379] width 14 height 14
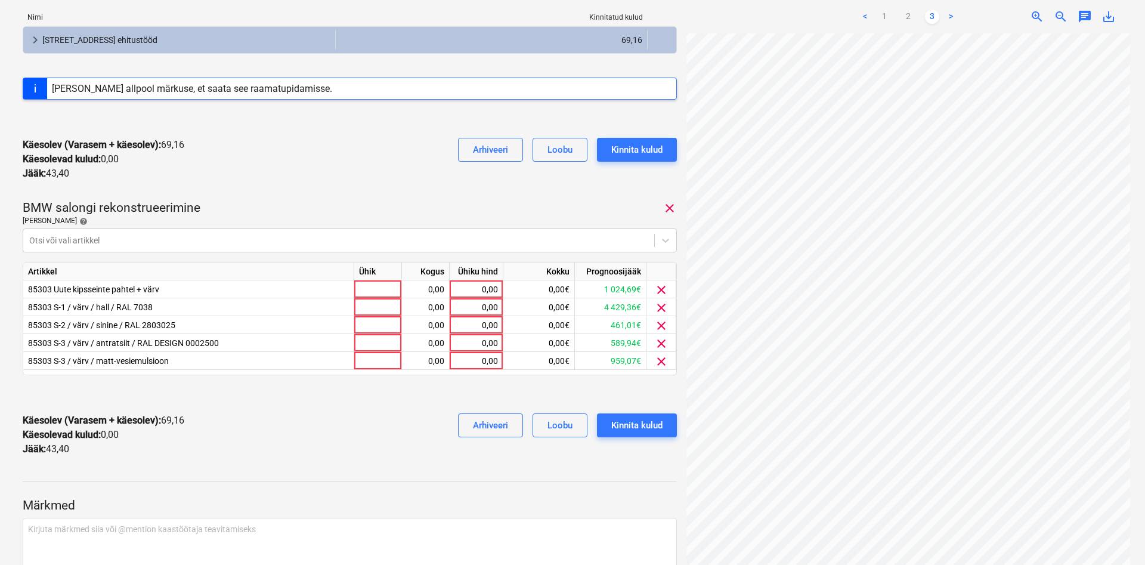
click at [659, 361] on span "clear" at bounding box center [661, 361] width 14 height 14
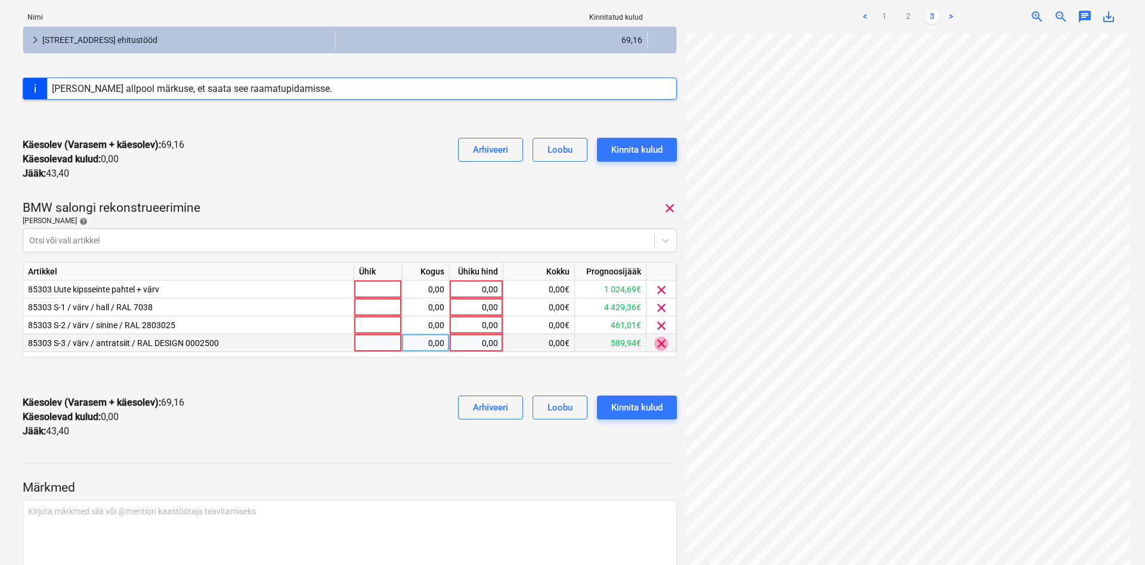
click at [656, 340] on span "clear" at bounding box center [661, 343] width 14 height 14
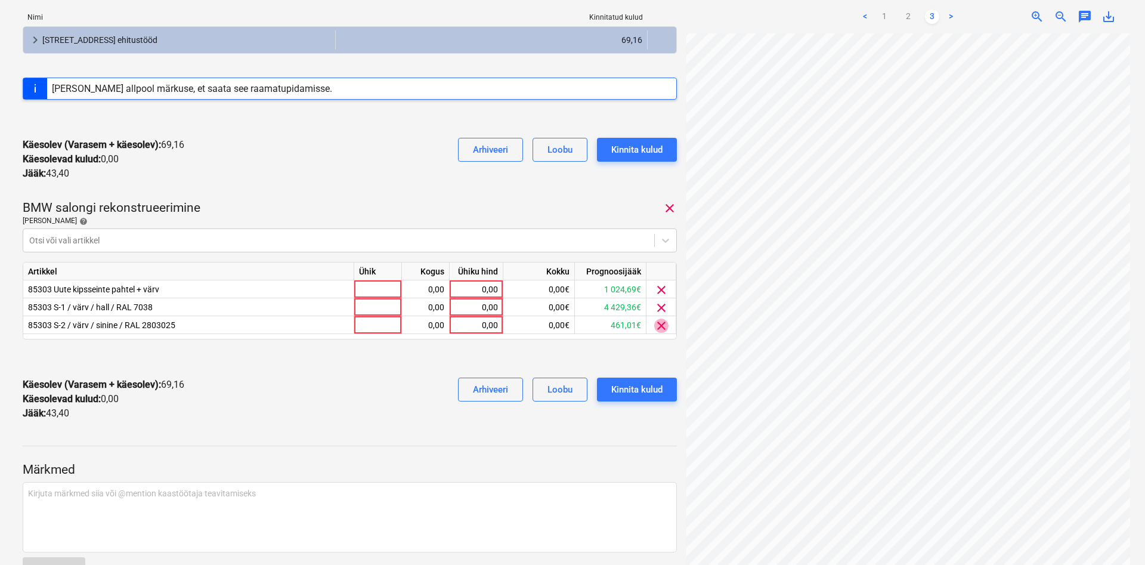
drag, startPoint x: 657, startPoint y: 325, endPoint x: 661, endPoint y: 317, distance: 9.3
click at [658, 324] on span "clear" at bounding box center [661, 325] width 14 height 14
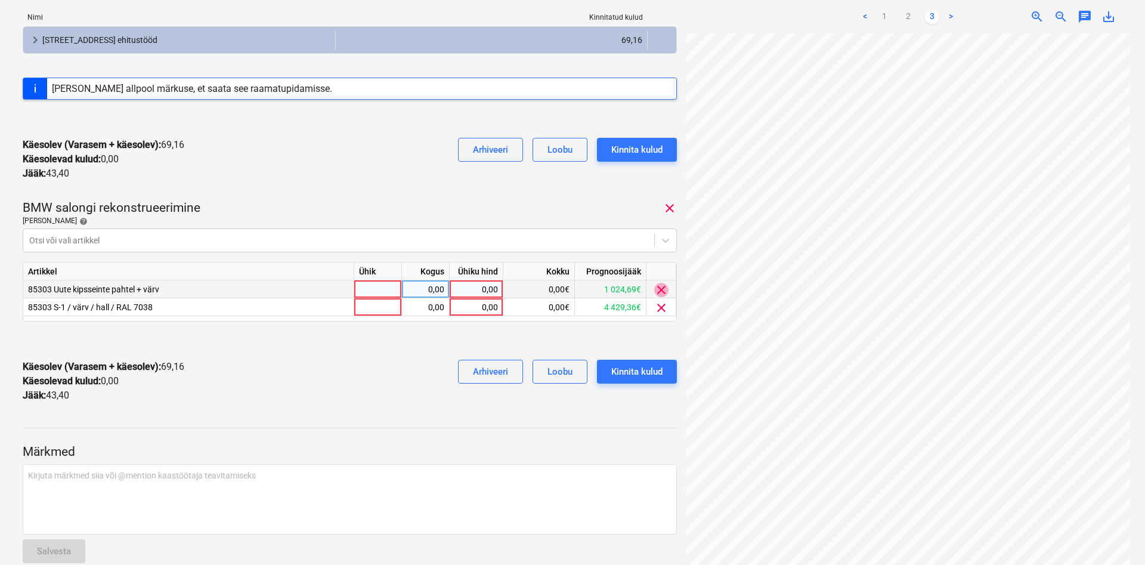
click at [660, 289] on span "clear" at bounding box center [661, 290] width 14 height 14
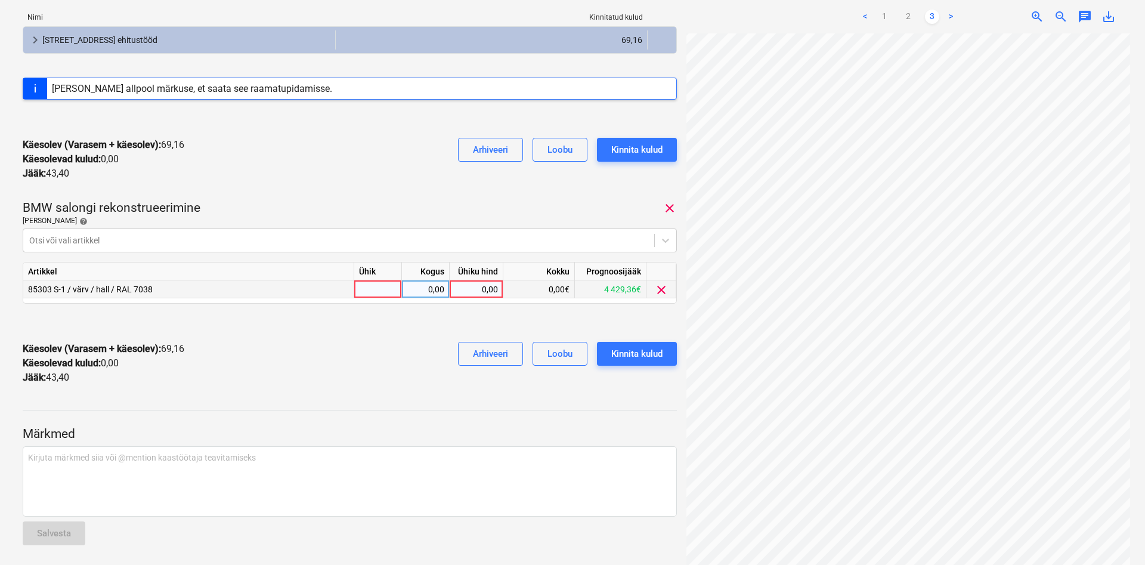
click at [367, 290] on div at bounding box center [378, 289] width 48 height 18
type input "kmpl"
click at [429, 291] on div "0,00" at bounding box center [426, 289] width 38 height 18
type input "1"
click at [471, 289] on div "0,00" at bounding box center [476, 289] width 44 height 18
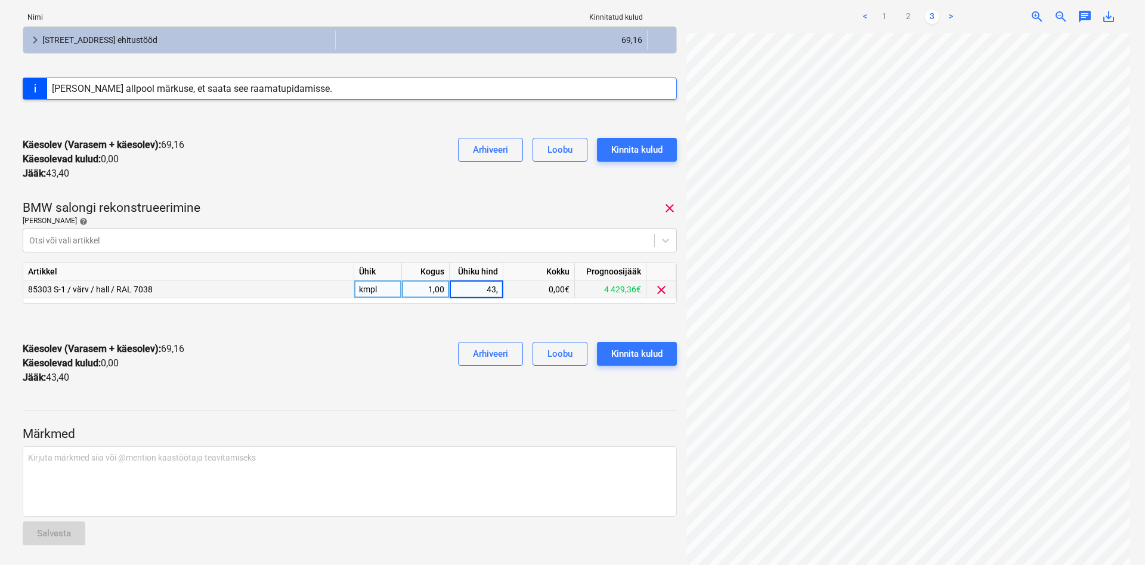
type input "43,4"
click at [410, 351] on div "Käesolev (Varasem + käesolev) : 69,16 Käesolevad kulud : 0,00 Jääk : 43,40 Arhi…" at bounding box center [350, 363] width 654 height 62
click at [626, 348] on div "Kinnita kulud" at bounding box center [636, 353] width 51 height 15
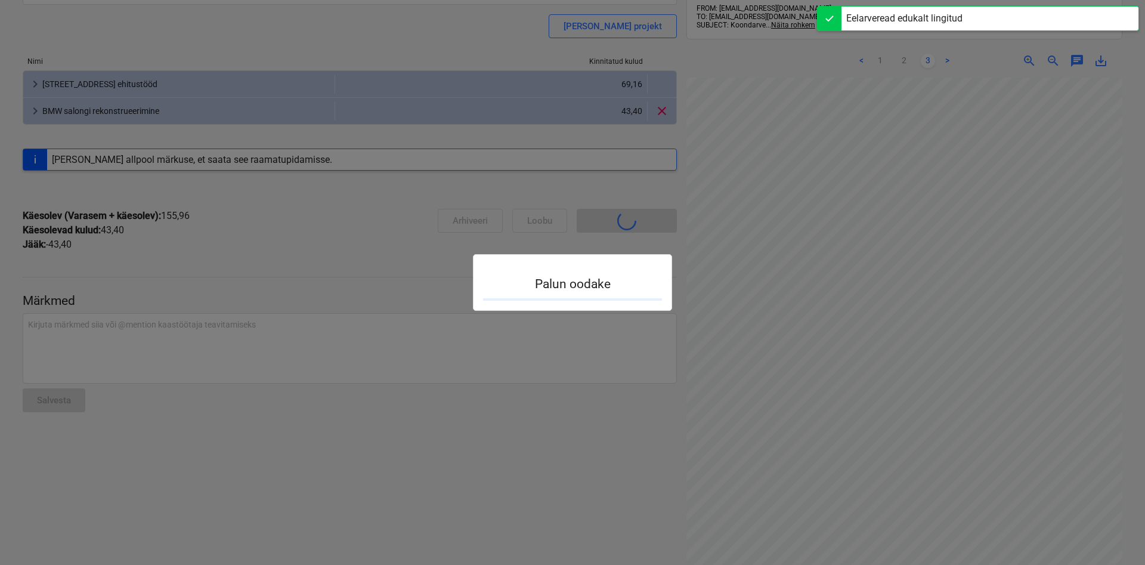
scroll to position [68, 0]
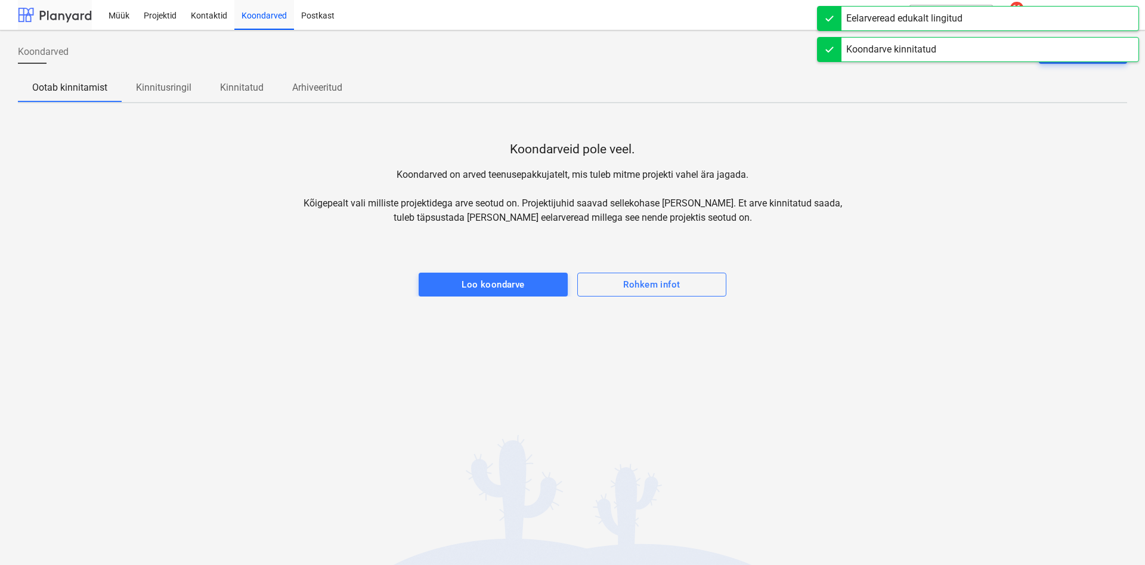
click at [57, 19] on div at bounding box center [55, 15] width 74 height 30
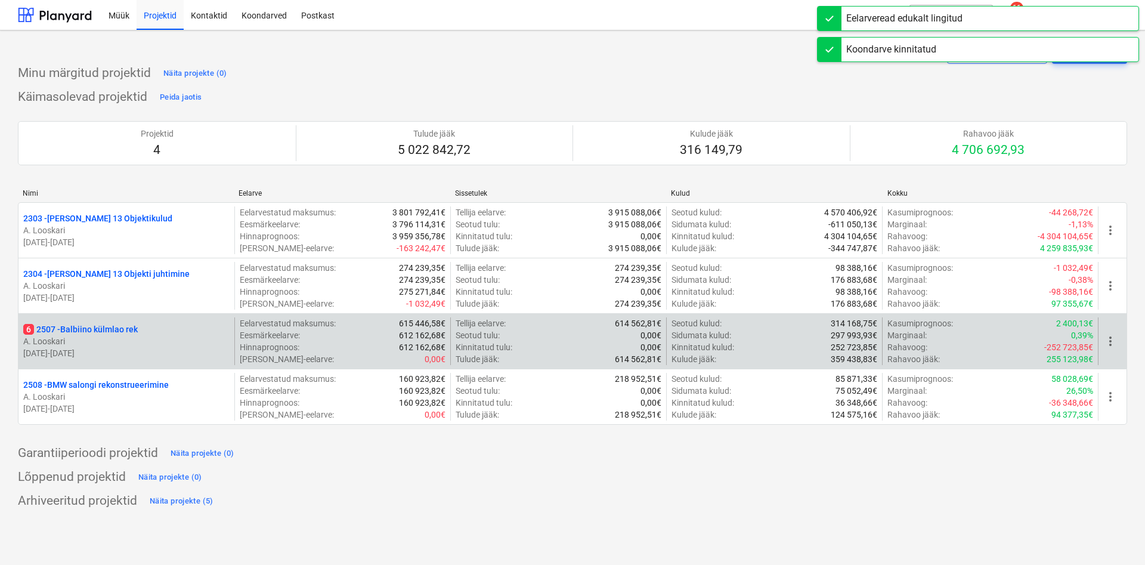
click at [100, 334] on p "6 2507 - Balbiino külmlao rek" at bounding box center [80, 329] width 114 height 12
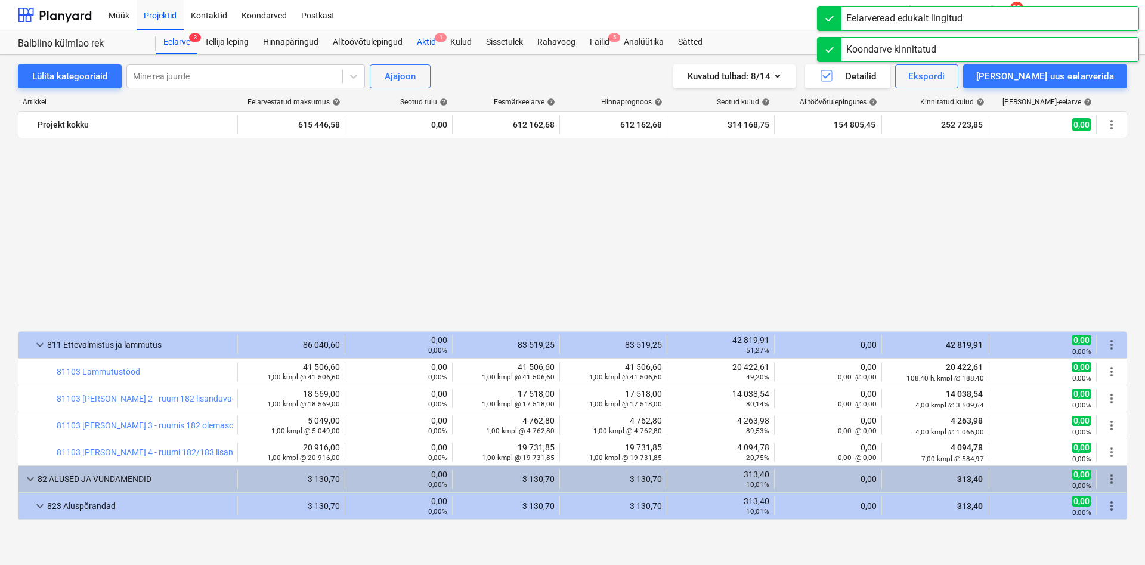
scroll to position [748, 0]
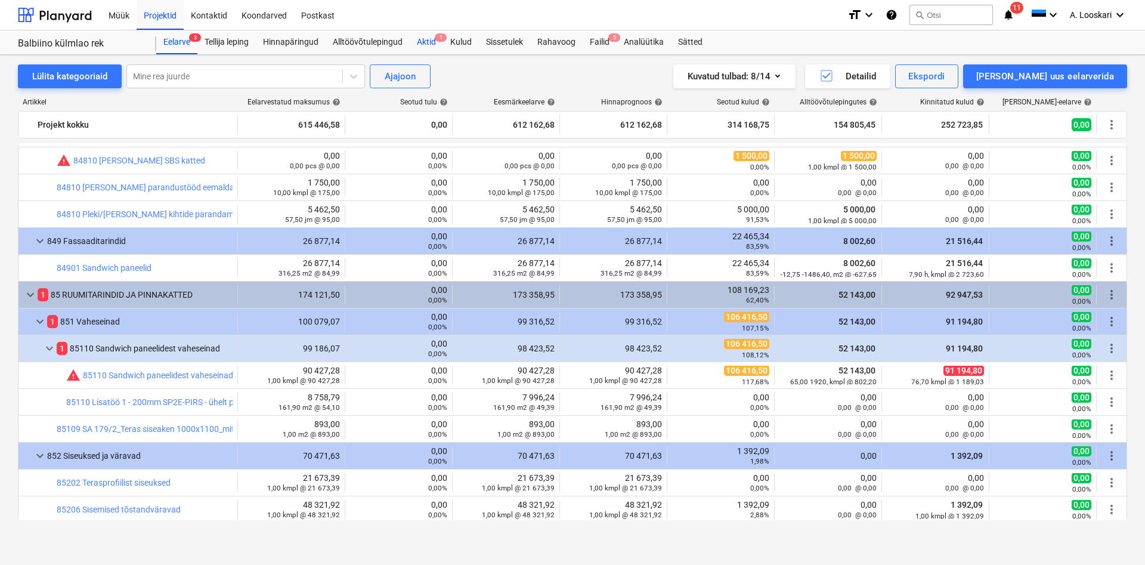
click at [429, 41] on div "Aktid 1" at bounding box center [426, 42] width 33 height 24
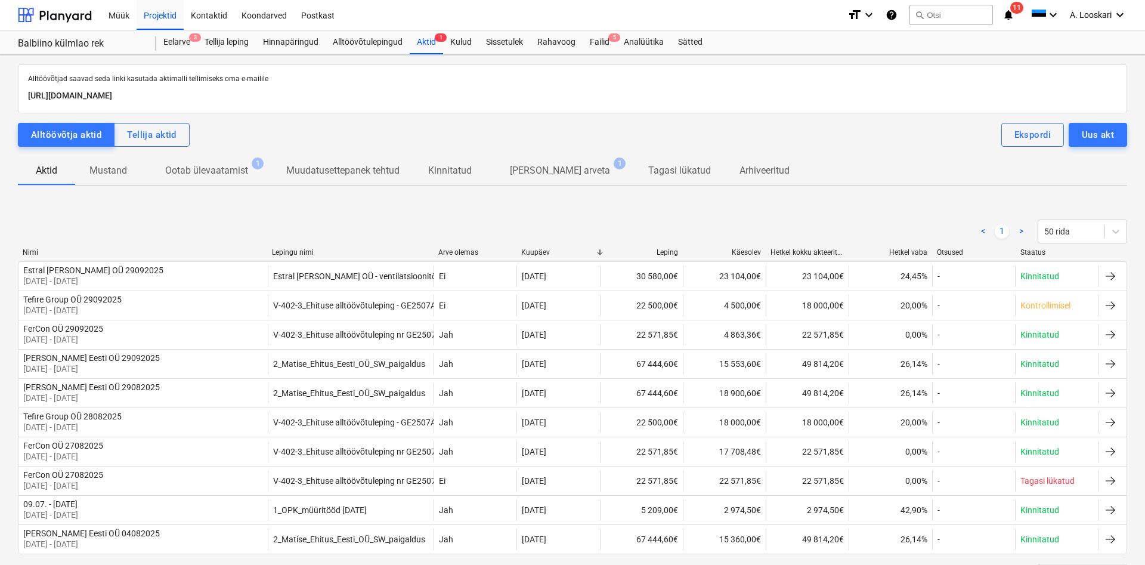
click at [203, 166] on p "Ootab ülevaatamist" at bounding box center [206, 170] width 83 height 14
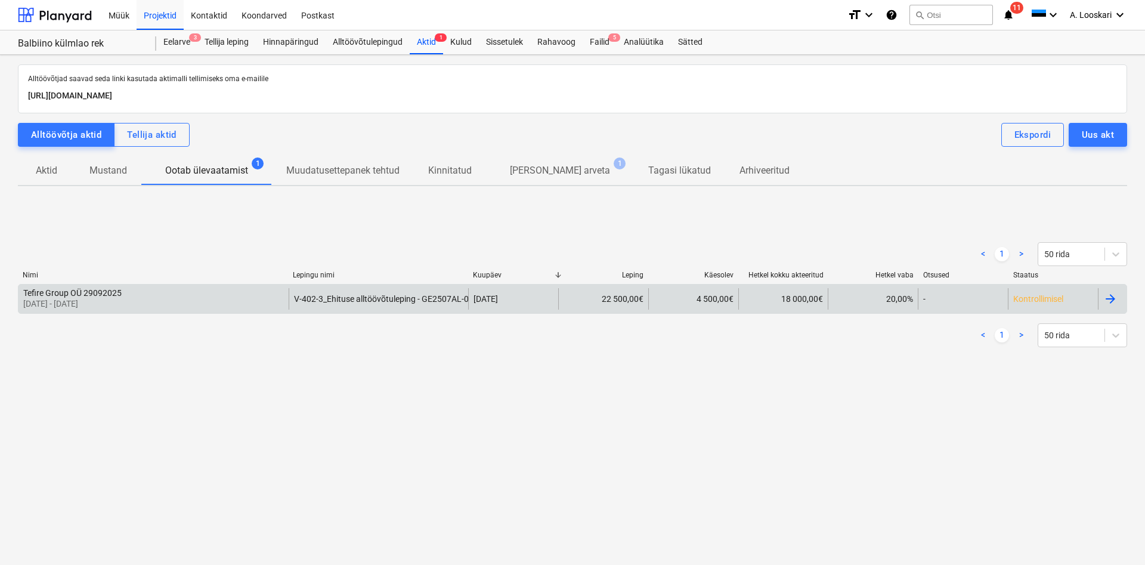
click at [91, 290] on div "Tefire Group OÜ 29092025" at bounding box center [72, 293] width 98 height 10
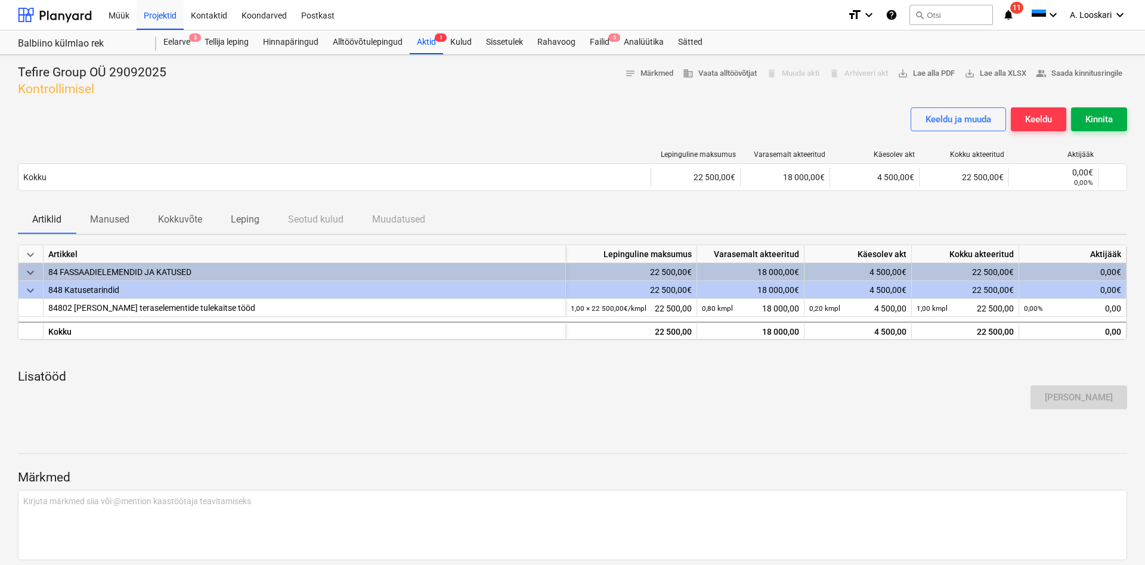
click at [1097, 115] on div "Kinnita" at bounding box center [1098, 118] width 27 height 15
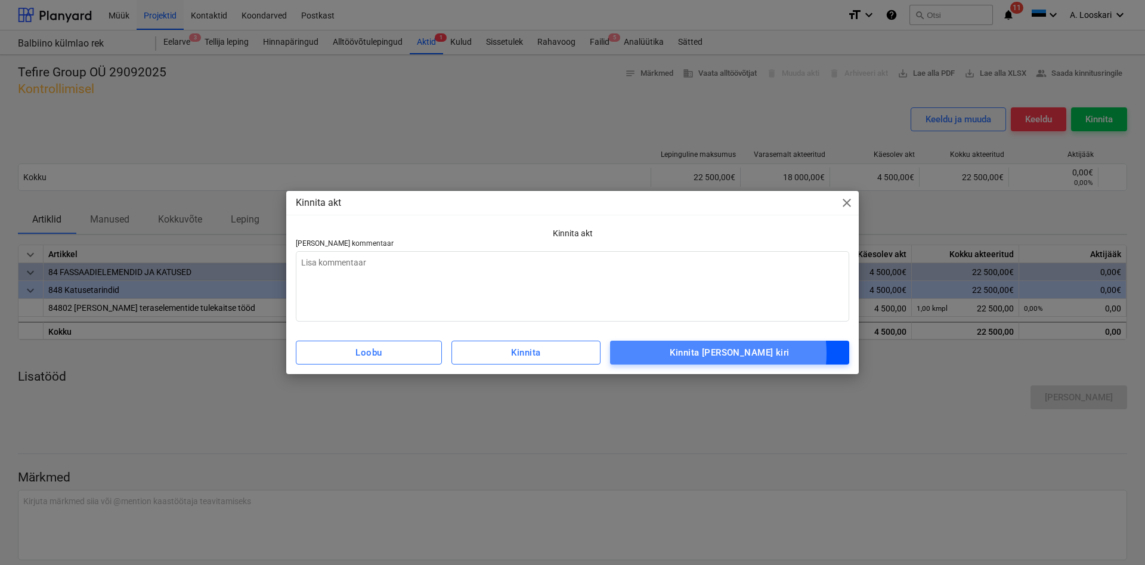
click at [731, 354] on div "Kinnita [PERSON_NAME] kiri" at bounding box center [728, 352] width 119 height 15
type textarea "x"
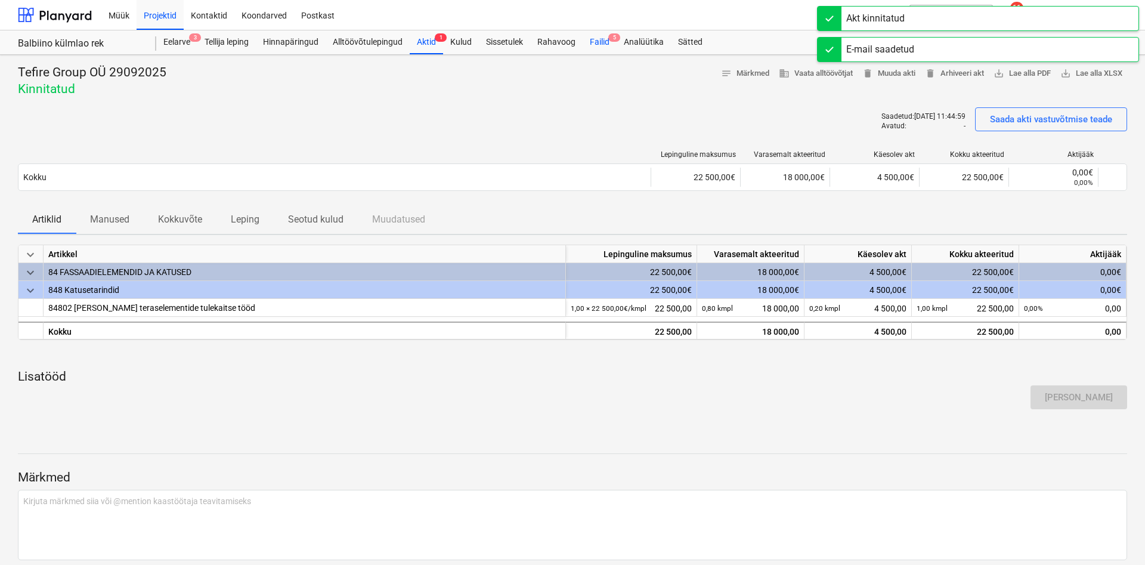
click at [602, 41] on div "Failid 5" at bounding box center [599, 42] width 34 height 24
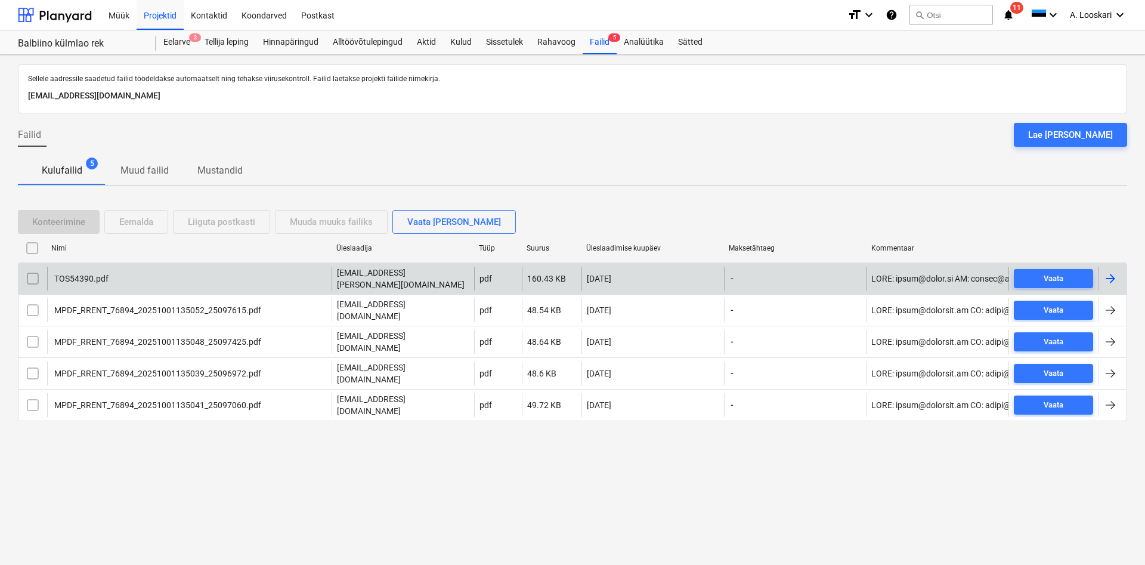
click at [88, 276] on div "TOS54390.pdf" at bounding box center [80, 279] width 56 height 10
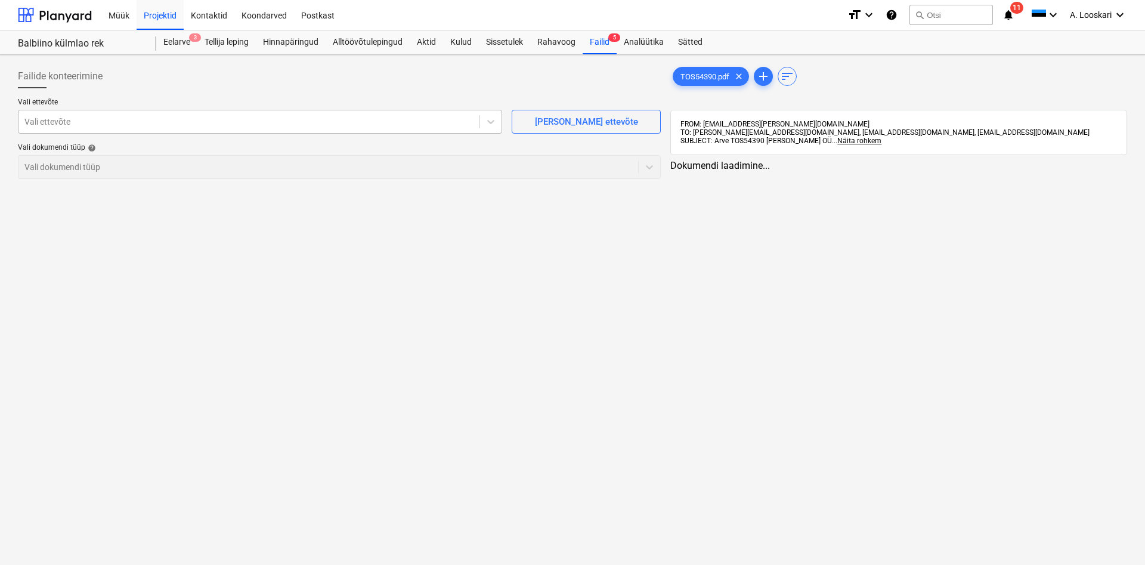
click at [104, 125] on div at bounding box center [248, 122] width 449 height 12
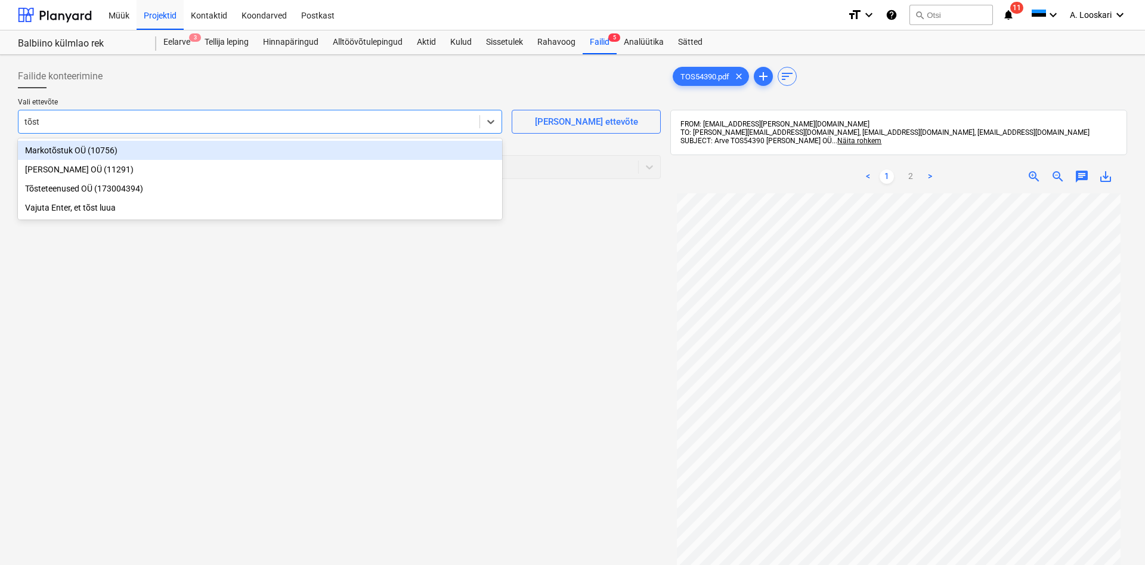
type input "[PERSON_NAME]"
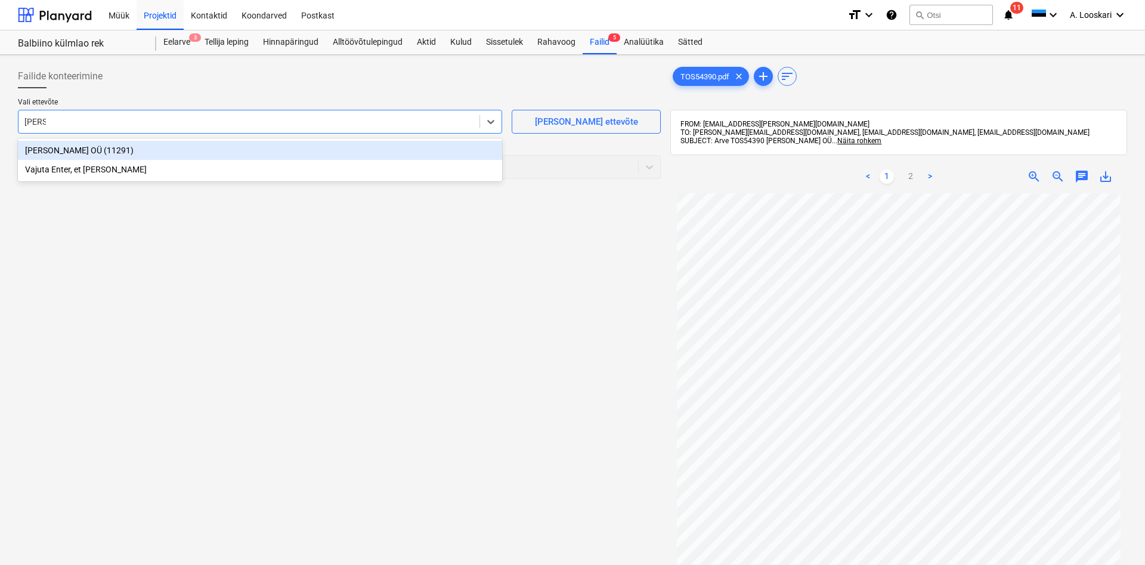
click at [116, 150] on div "[PERSON_NAME] OÜ (11291)" at bounding box center [260, 150] width 484 height 19
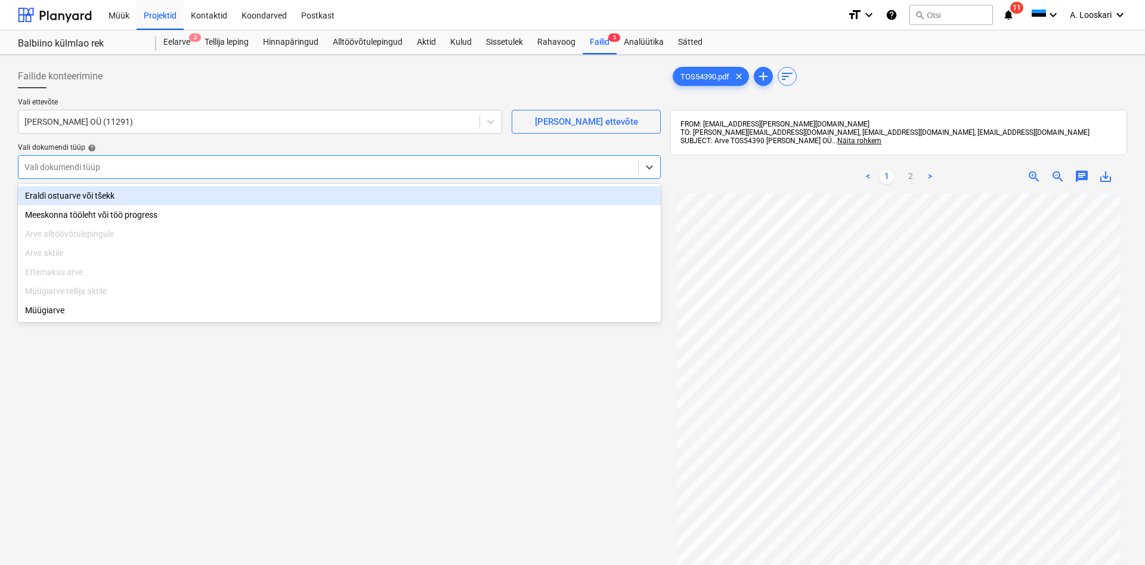
click at [121, 169] on div at bounding box center [327, 167] width 607 height 12
click at [126, 197] on div "Eraldi ostuarve või tšekk" at bounding box center [339, 195] width 643 height 19
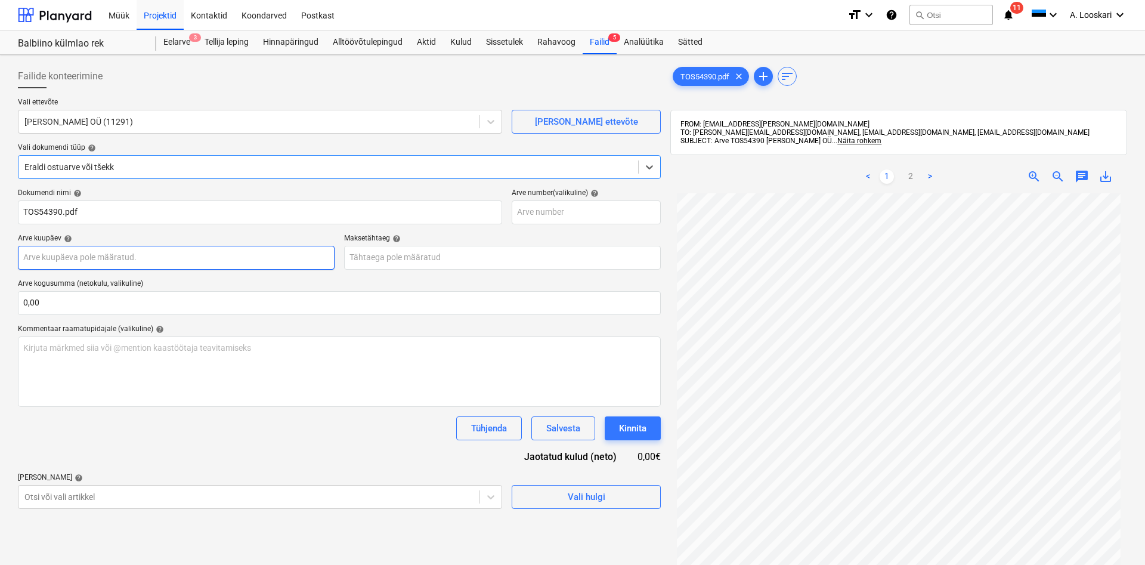
click at [129, 254] on input "text" at bounding box center [176, 258] width 317 height 24
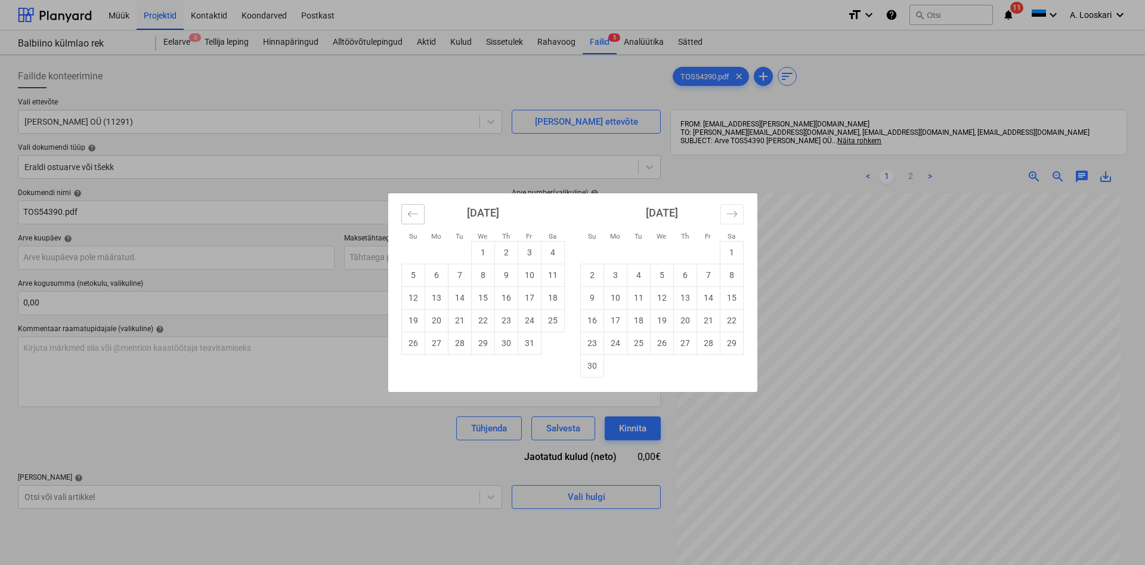
click at [411, 212] on icon "Move backward to switch to the previous month." at bounding box center [412, 213] width 11 height 11
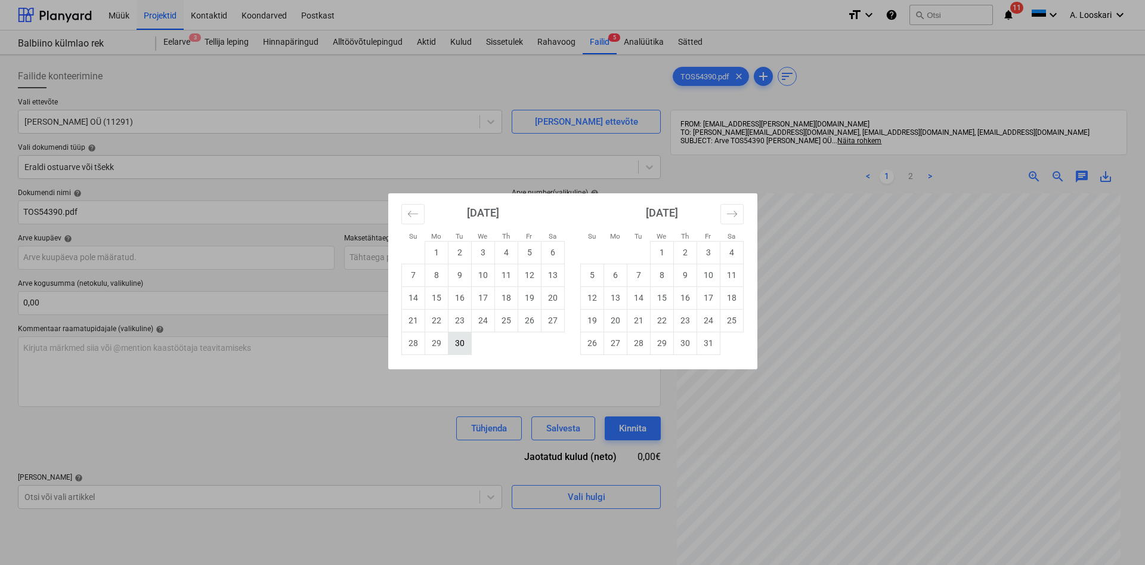
click at [453, 341] on td "30" at bounding box center [459, 342] width 23 height 23
type input "[DATE]"
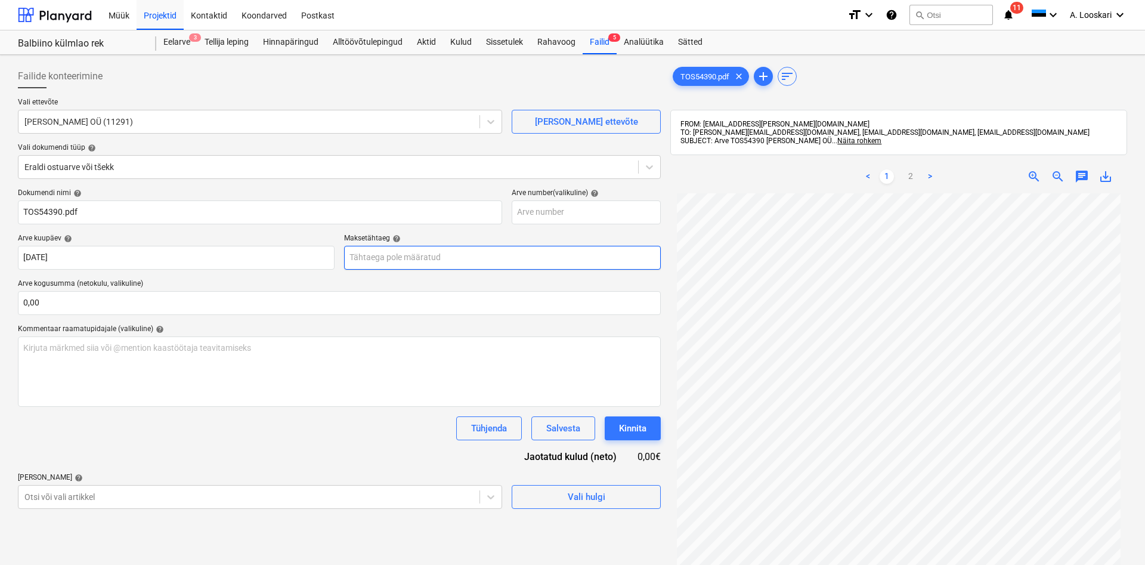
click at [404, 261] on input "text" at bounding box center [502, 258] width 317 height 24
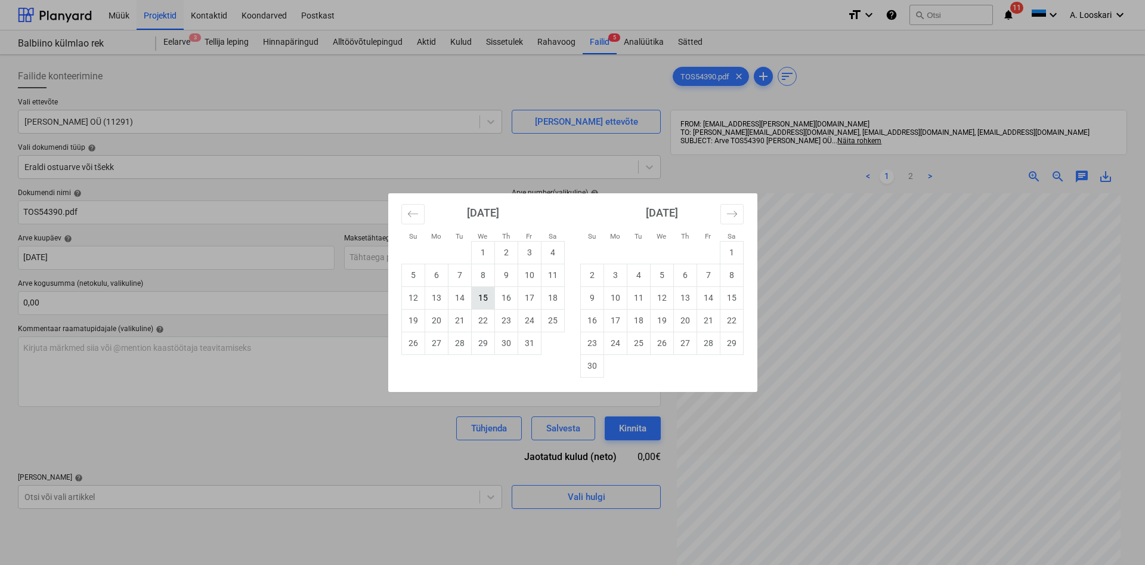
click at [480, 296] on td "15" at bounding box center [482, 297] width 23 height 23
type input "[DATE]"
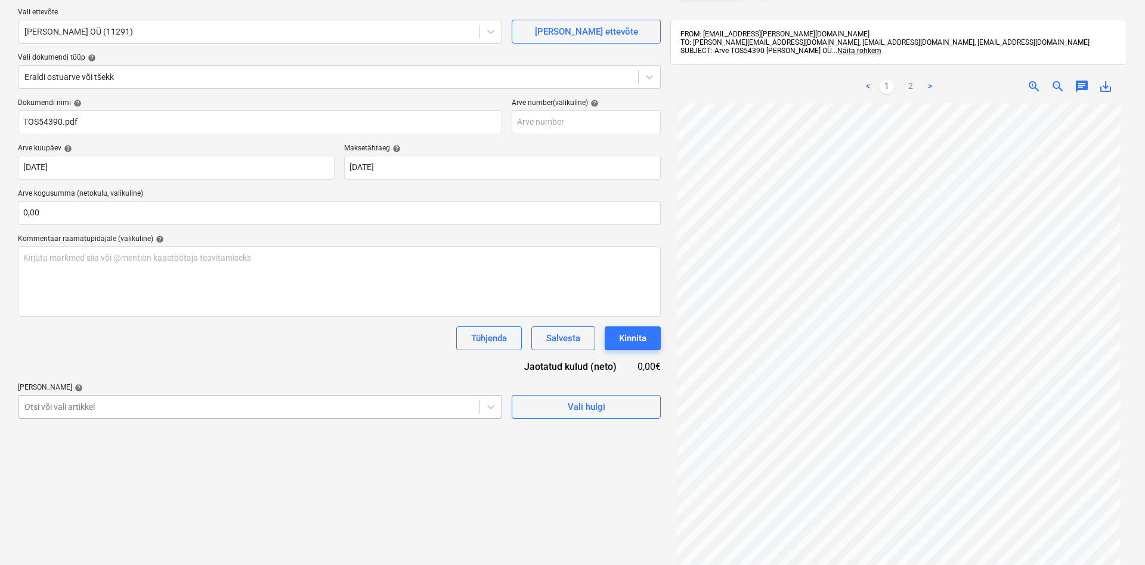
scroll to position [122, 0]
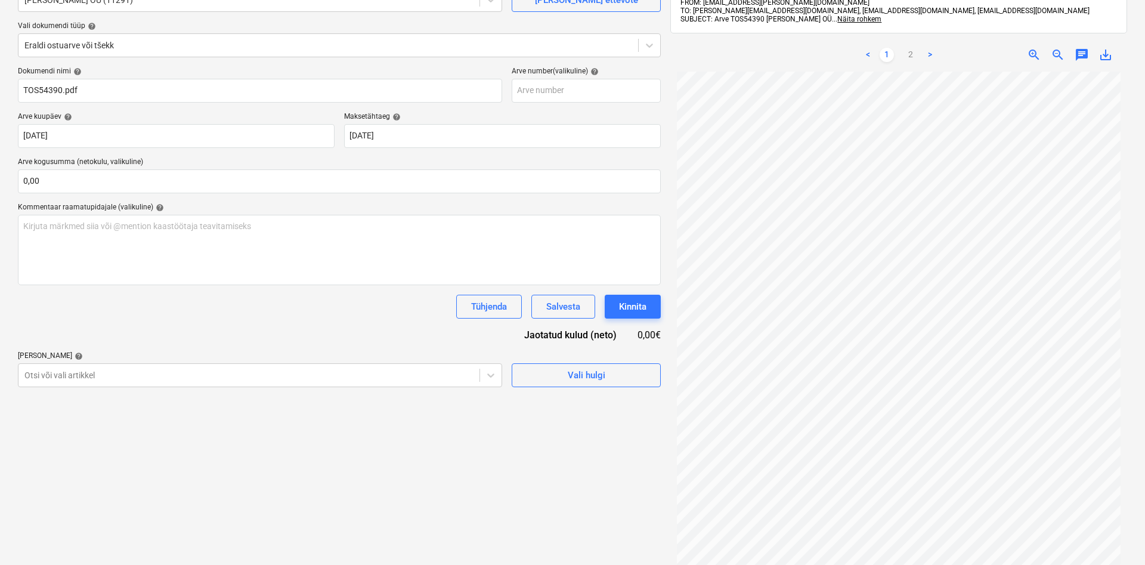
click at [107, 373] on div "Otsi või vali artikkel" at bounding box center [260, 375] width 484 height 24
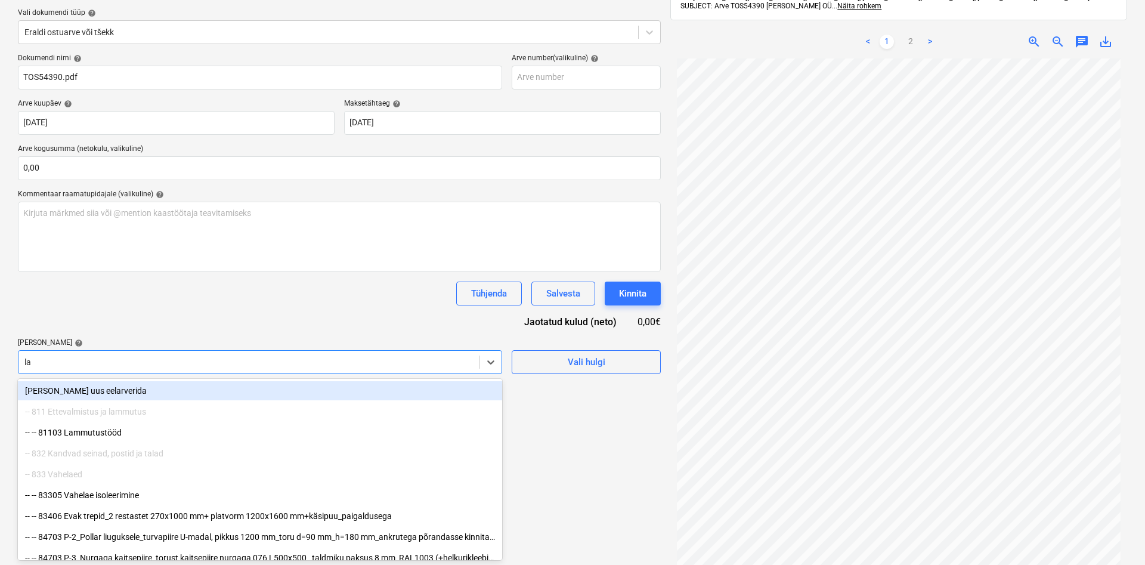
type input "l"
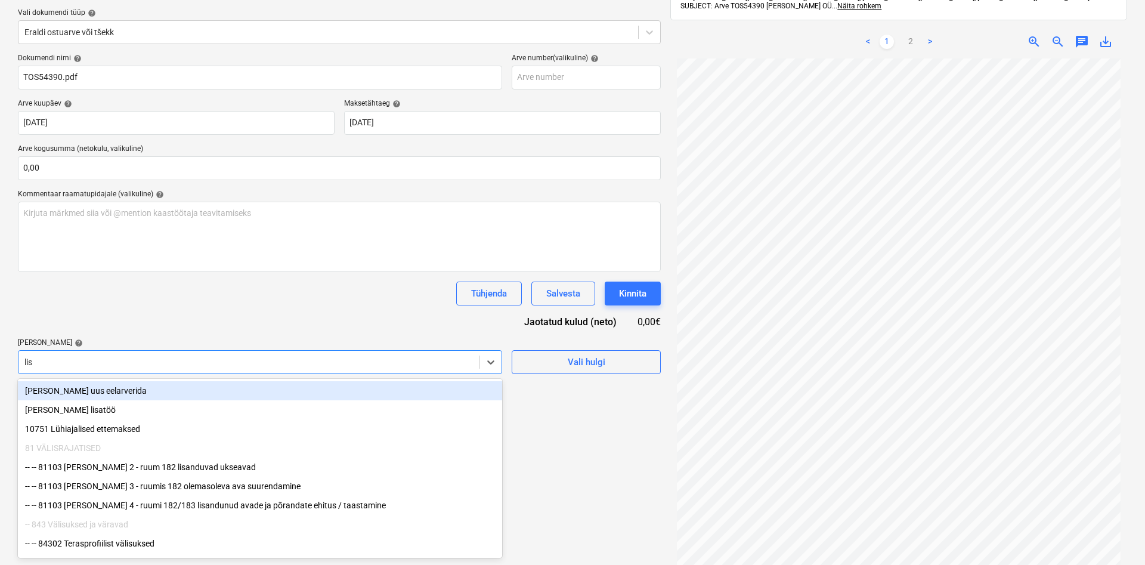
type input "[PERSON_NAME]"
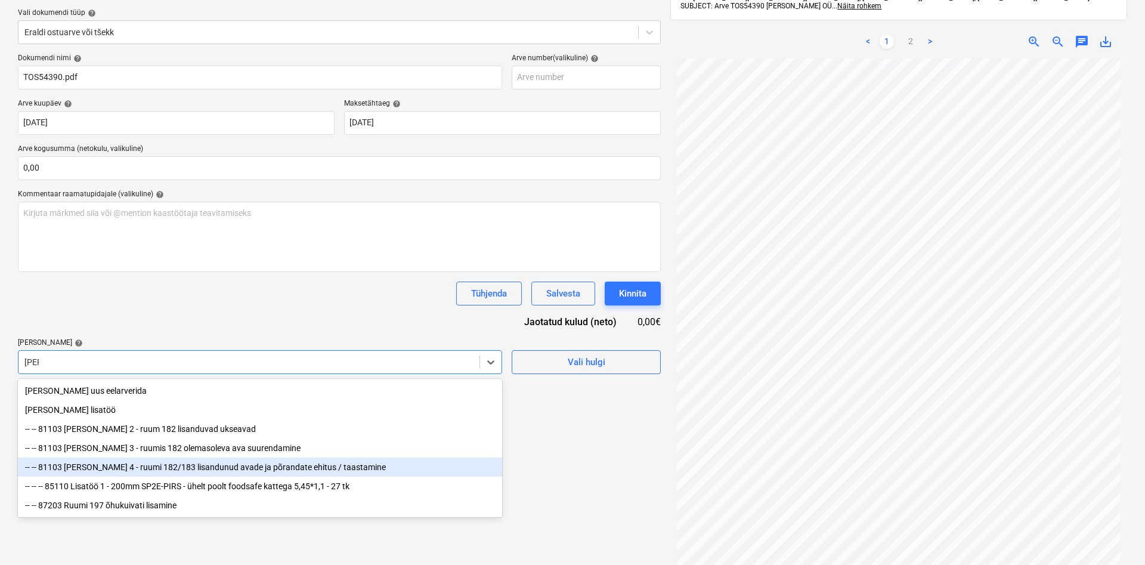
click at [181, 467] on div "-- -- 81103 [PERSON_NAME] 4 - ruumi 182/183 lisandunud avade ja põrandate ehitu…" at bounding box center [260, 466] width 484 height 19
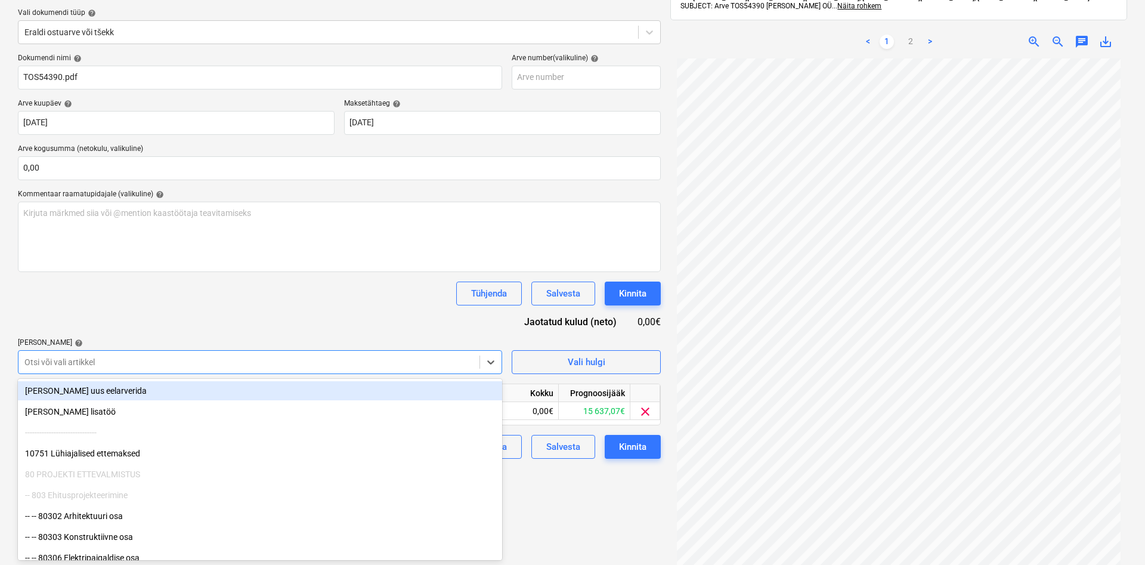
click at [204, 323] on div "Dokumendi nimi help TOS54390.pdf Arve number (valikuline) help Arve kuupäev hel…" at bounding box center [339, 256] width 643 height 405
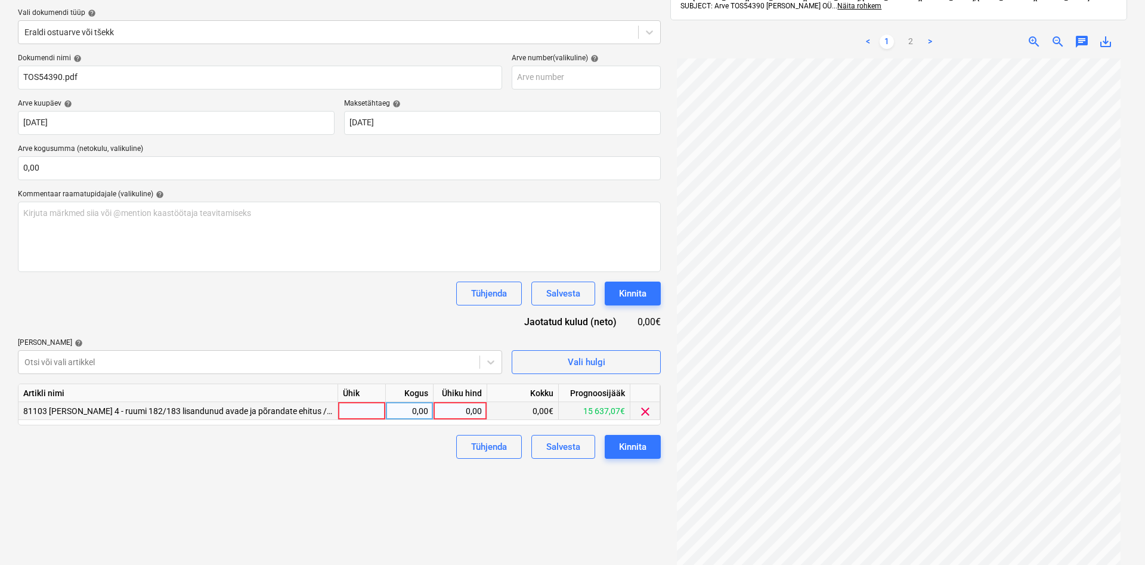
click at [354, 410] on div at bounding box center [362, 411] width 48 height 18
type input "kmpl"
click at [423, 408] on div "0,00" at bounding box center [409, 411] width 38 height 18
type input "1"
click at [453, 407] on div "0,00" at bounding box center [460, 411] width 44 height 18
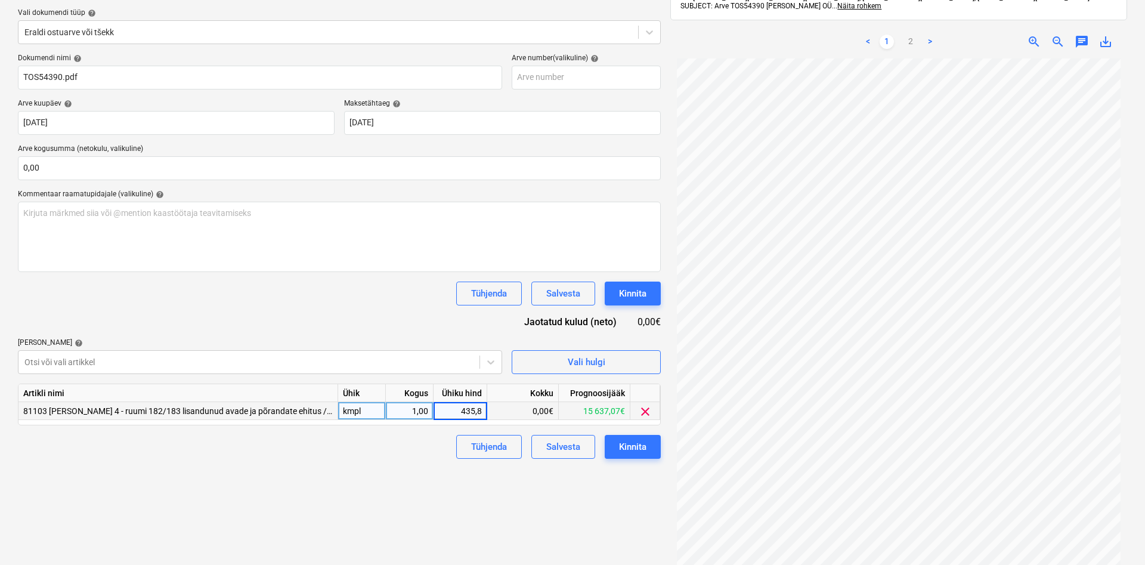
type input "435,88"
click at [336, 497] on div "Failide konteerimine Vali ettevõte [PERSON_NAME] OÜ (11291) [PERSON_NAME] uus e…" at bounding box center [339, 259] width 652 height 669
click at [637, 447] on div "Kinnita" at bounding box center [632, 446] width 27 height 15
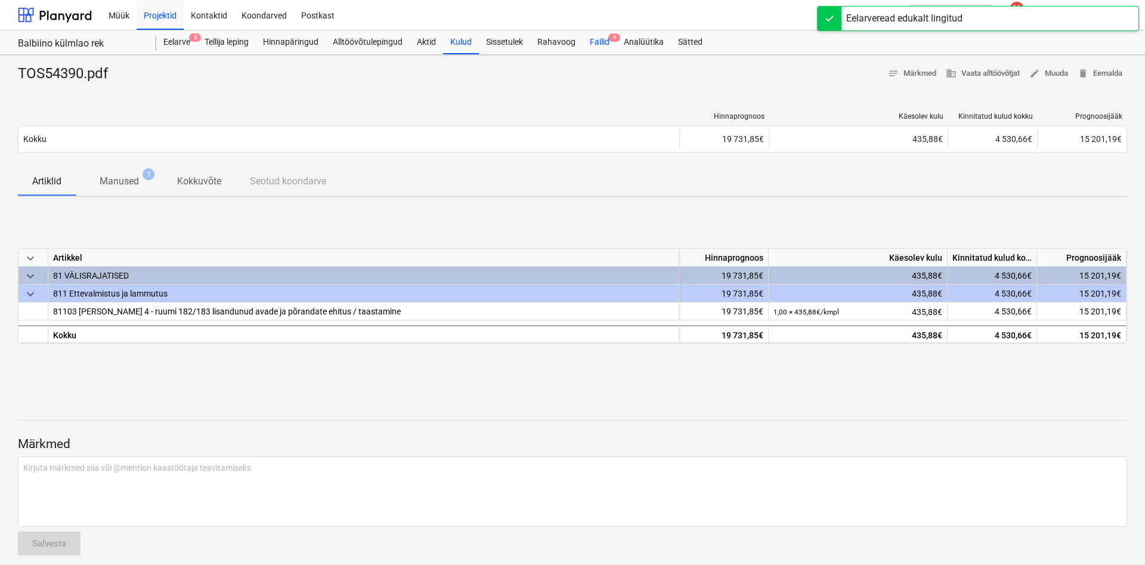
click at [605, 41] on div "Failid 4" at bounding box center [599, 42] width 34 height 24
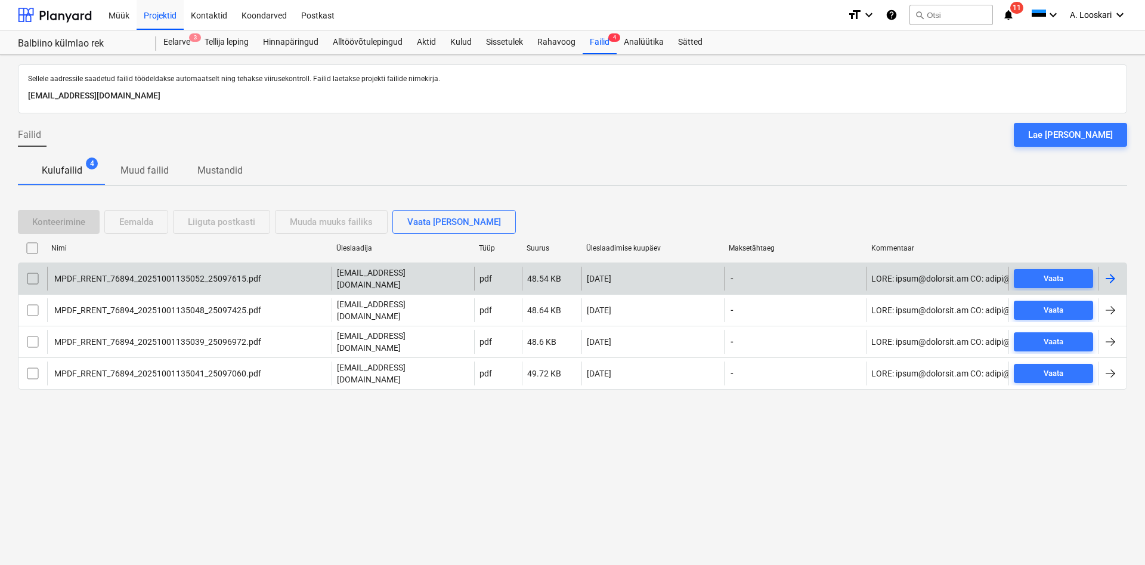
click at [173, 274] on div "MPDF_RRENT_76894_20251001135052_25097615.pdf" at bounding box center [156, 279] width 209 height 10
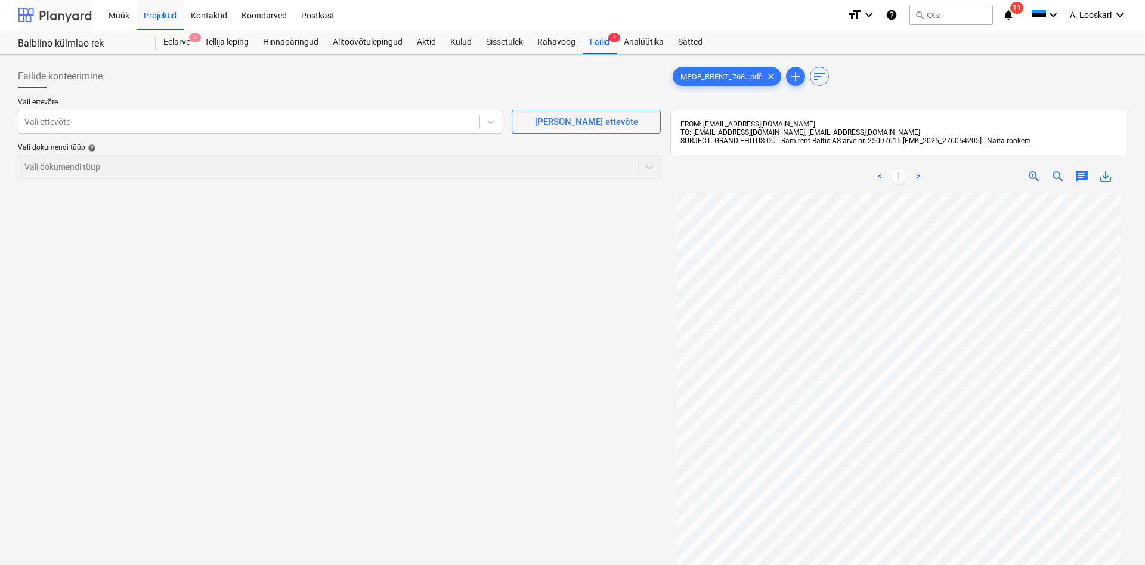
click at [61, 15] on div at bounding box center [55, 15] width 74 height 30
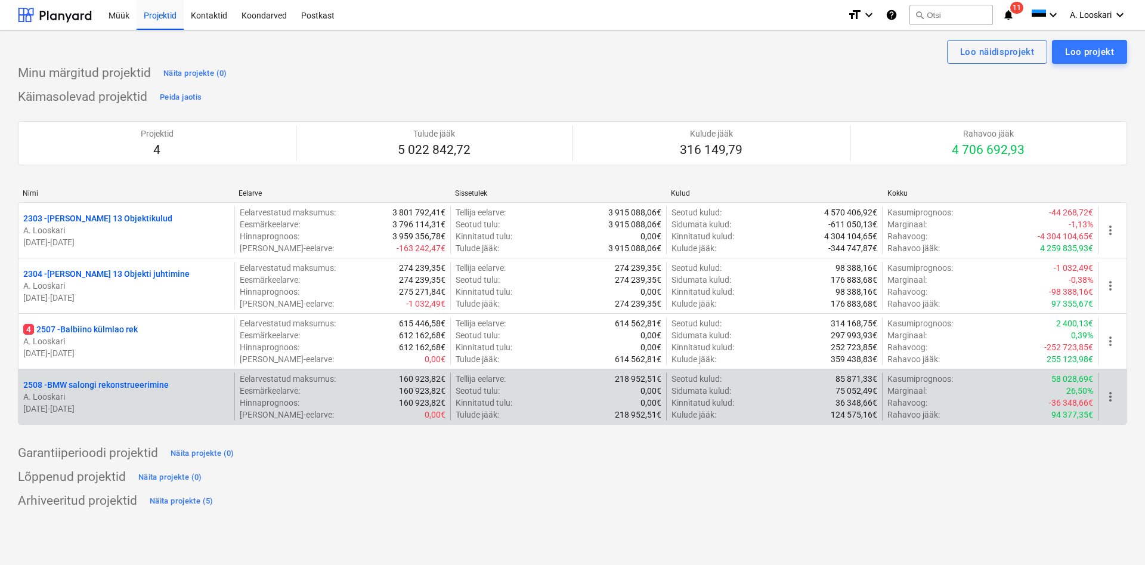
click at [104, 385] on p "2508 - BMW salongi rekonstrueerimine" at bounding box center [95, 385] width 145 height 12
